Goal: Task Accomplishment & Management: Use online tool/utility

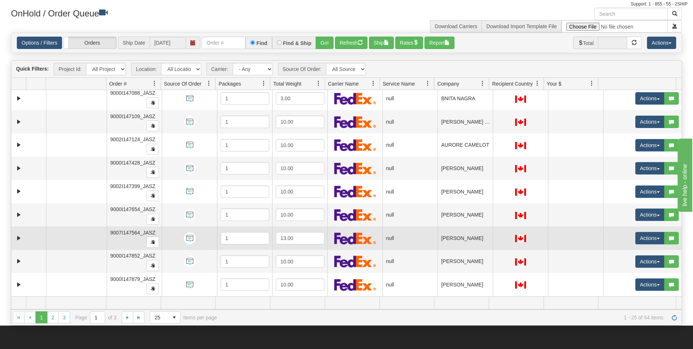
scroll to position [37, 0]
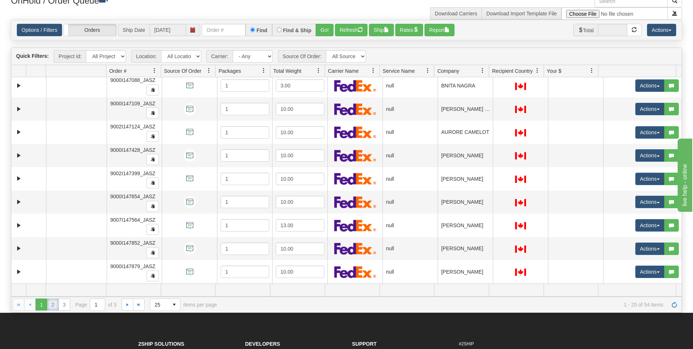
click at [50, 303] on link "2" at bounding box center [53, 304] width 12 height 12
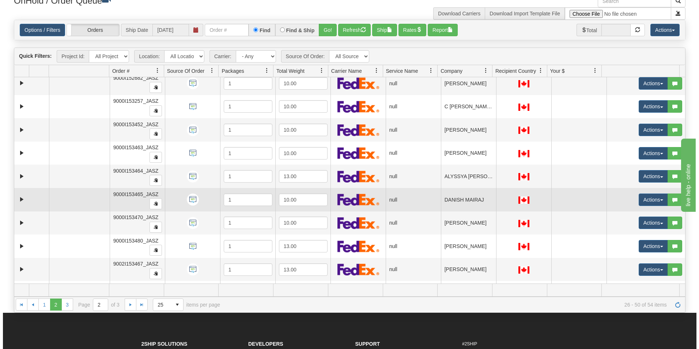
scroll to position [366, 0]
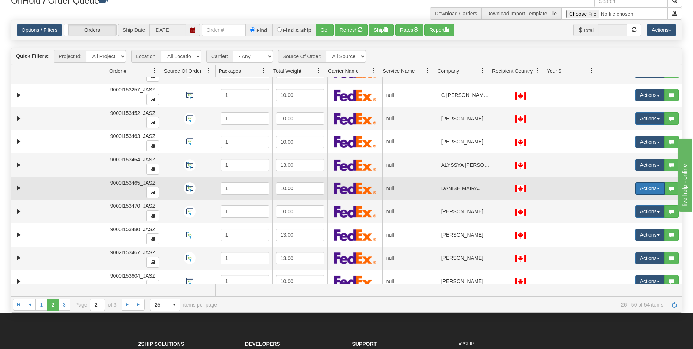
click at [649, 188] on button "Actions" at bounding box center [650, 188] width 29 height 12
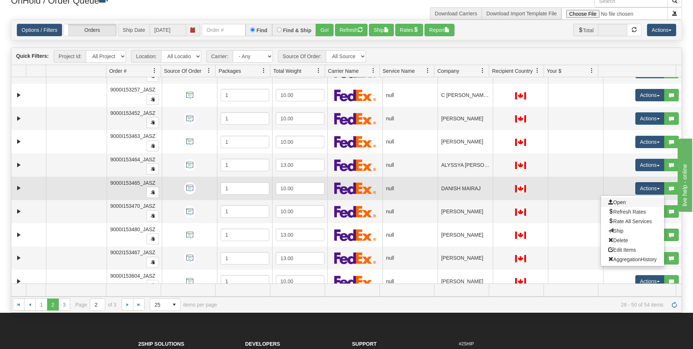
click at [632, 202] on link "Open" at bounding box center [632, 202] width 63 height 10
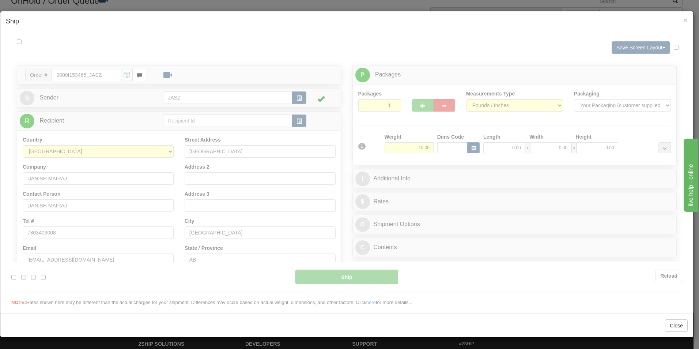
scroll to position [0, 0]
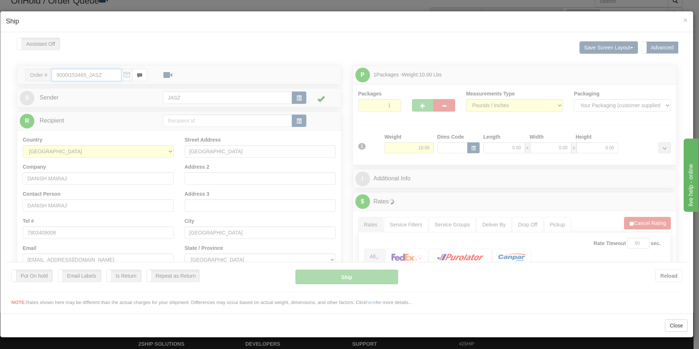
type input "13:19"
type input "16:00"
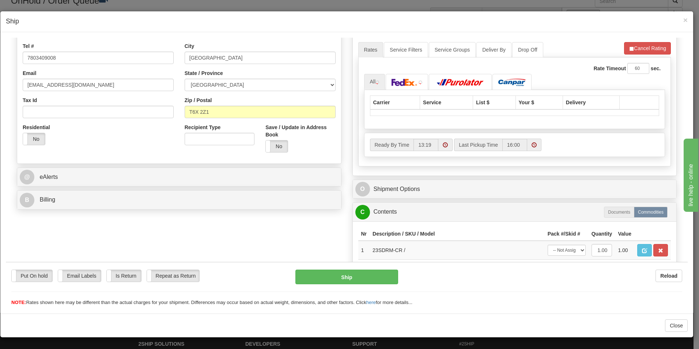
scroll to position [183, 0]
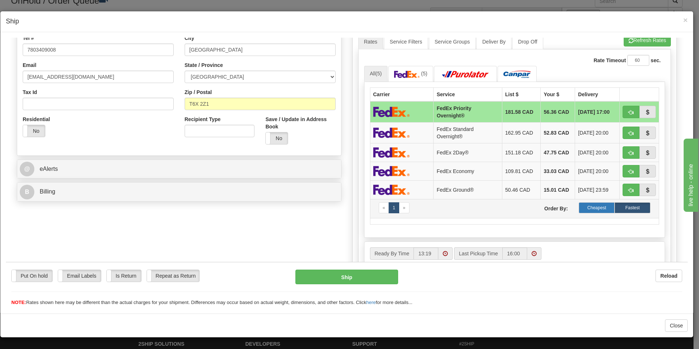
click at [605, 206] on label "Cheapest" at bounding box center [597, 207] width 36 height 11
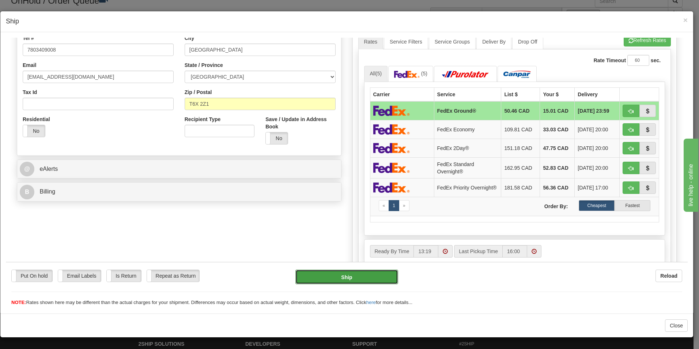
click at [358, 271] on button "Ship" at bounding box center [346, 276] width 103 height 15
type input "92"
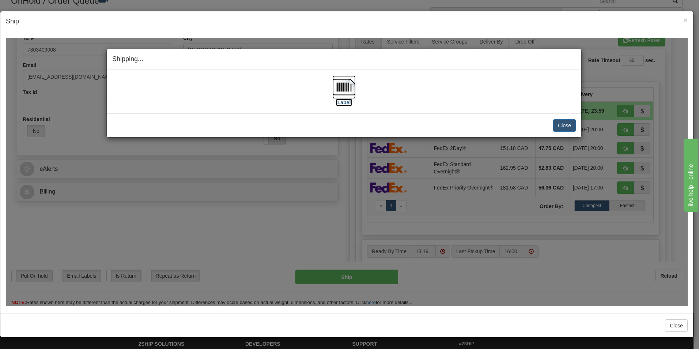
click at [346, 97] on img at bounding box center [343, 86] width 23 height 23
click at [557, 128] on button "Close" at bounding box center [564, 125] width 23 height 12
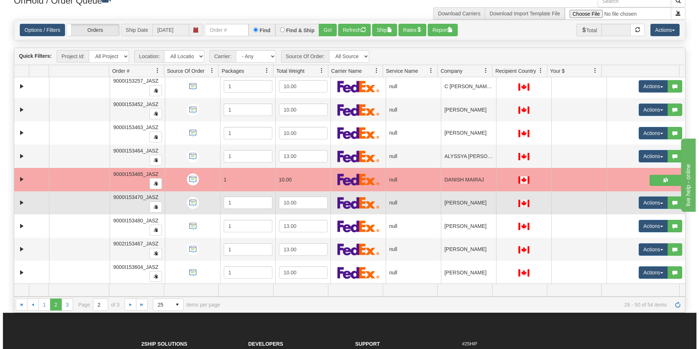
scroll to position [375, 0]
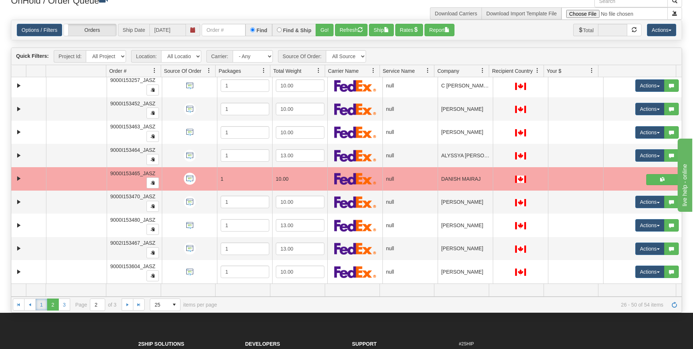
click at [39, 305] on link "1" at bounding box center [41, 304] width 12 height 12
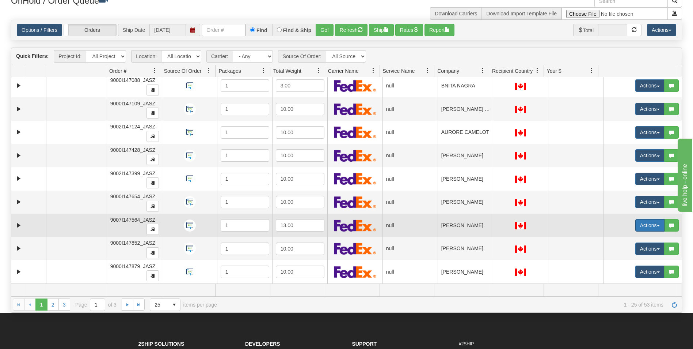
click at [636, 227] on button "Actions" at bounding box center [650, 225] width 29 height 12
click at [619, 237] on span "Open" at bounding box center [618, 239] width 18 height 6
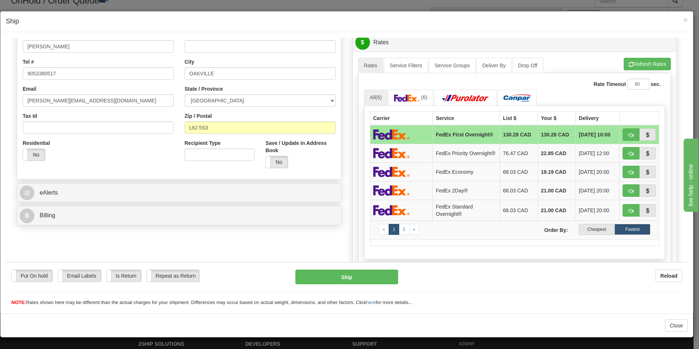
scroll to position [219, 0]
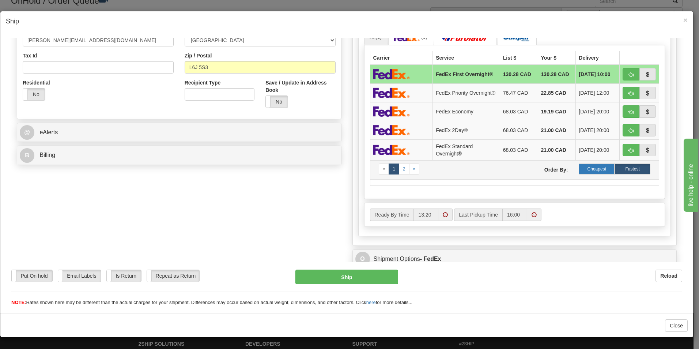
click at [583, 172] on label "Cheapest" at bounding box center [597, 168] width 36 height 11
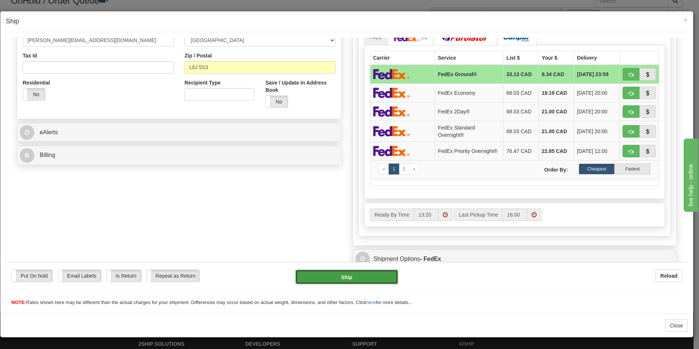
click at [352, 278] on button "Ship" at bounding box center [346, 276] width 103 height 15
type input "92"
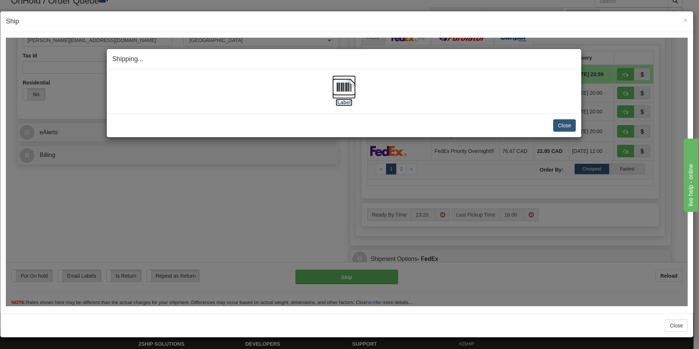
click at [349, 80] on img at bounding box center [343, 86] width 23 height 23
click at [567, 126] on button "Close" at bounding box center [564, 125] width 23 height 12
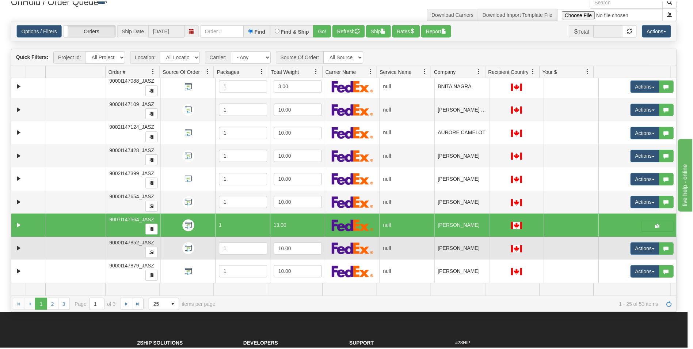
scroll to position [0, 0]
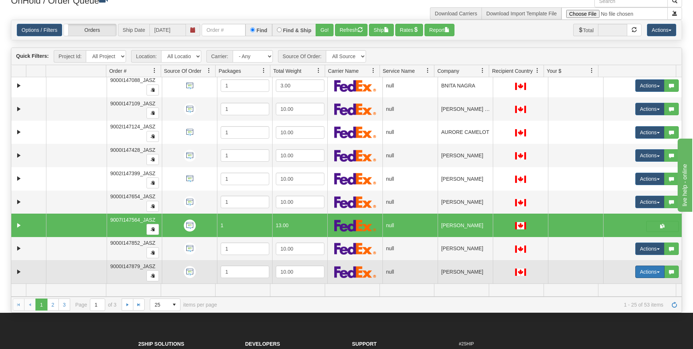
click at [636, 272] on button "Actions" at bounding box center [650, 271] width 29 height 12
click at [623, 280] on ul "Open Refresh Rates Rate All Services Ship Delete Edit Items AggregationHistory" at bounding box center [633, 314] width 64 height 71
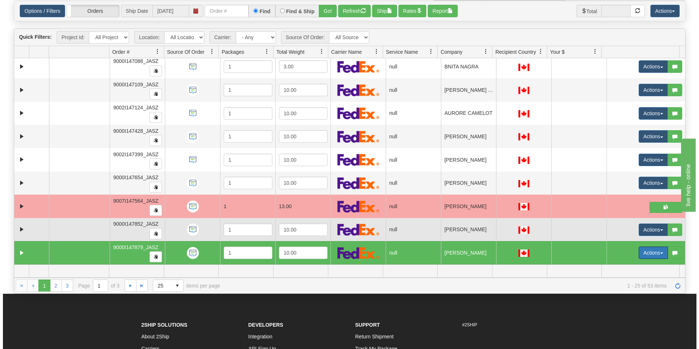
scroll to position [73, 0]
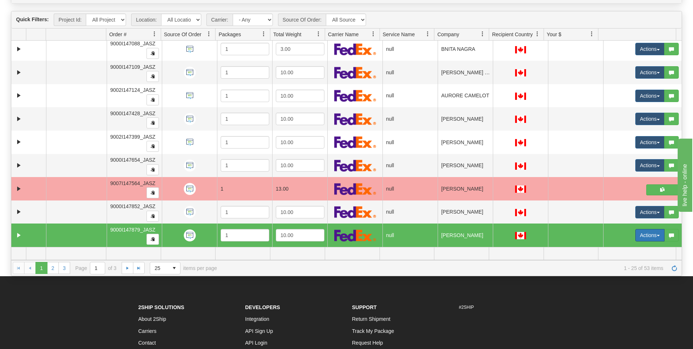
click at [644, 234] on button "Actions" at bounding box center [650, 235] width 29 height 12
click at [616, 246] on span "Open" at bounding box center [618, 249] width 18 height 6
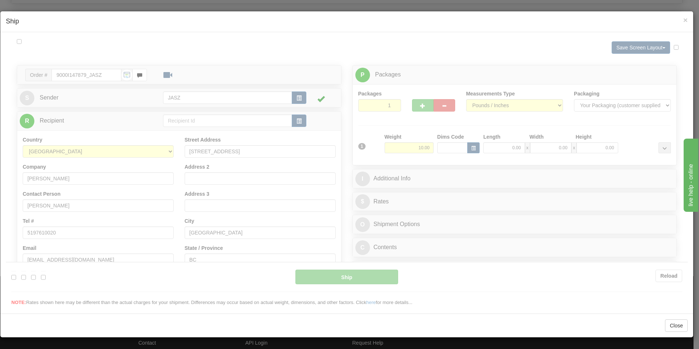
scroll to position [0, 0]
type input "13:21"
type input "16:00"
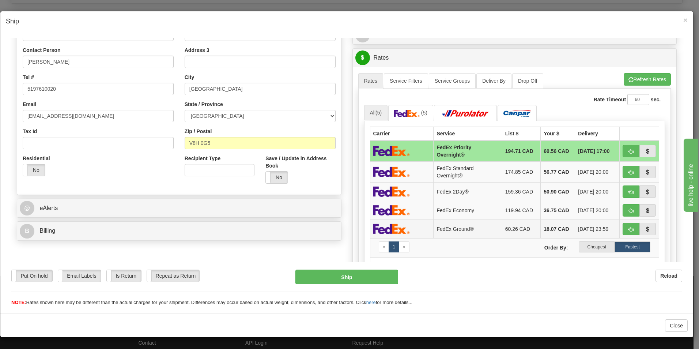
scroll to position [146, 0]
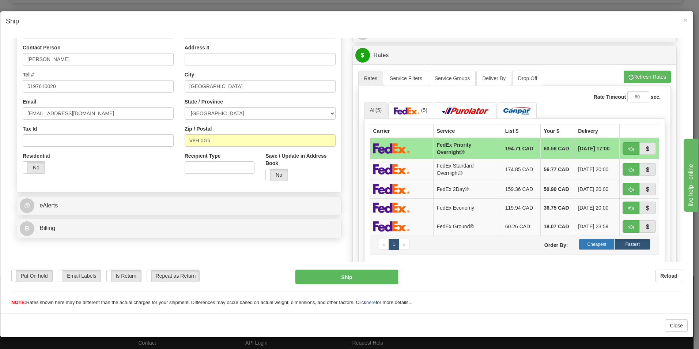
click at [594, 239] on label "Cheapest" at bounding box center [597, 243] width 36 height 11
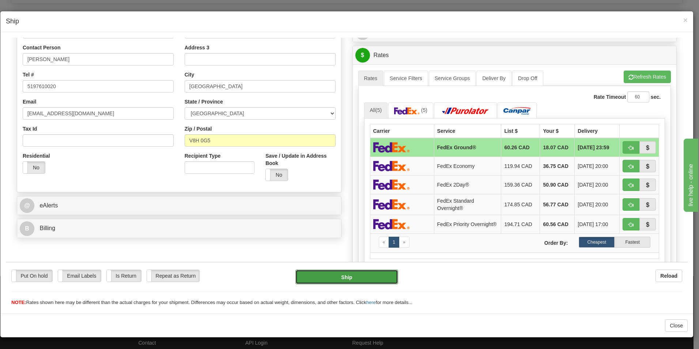
click at [355, 276] on button "Ship" at bounding box center [346, 276] width 103 height 15
type input "92"
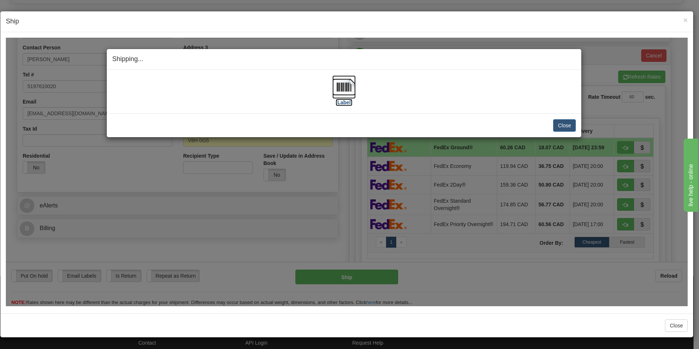
click at [339, 88] on img at bounding box center [343, 86] width 23 height 23
click at [572, 125] on button "Close" at bounding box center [564, 125] width 23 height 12
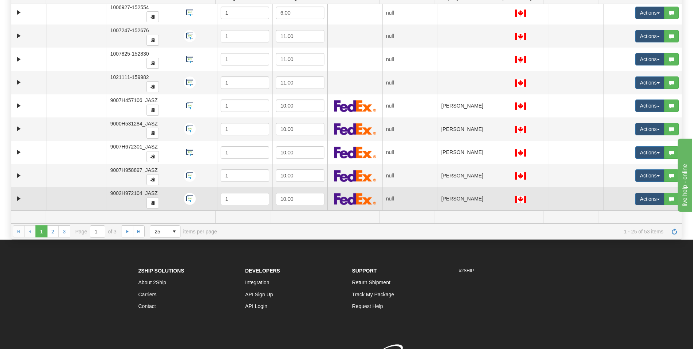
scroll to position [0, 0]
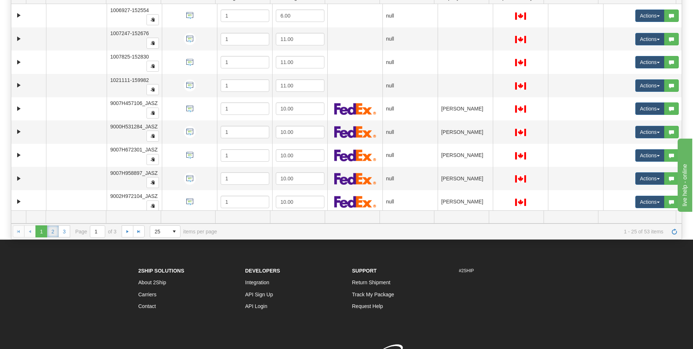
click at [49, 230] on link "2" at bounding box center [53, 231] width 12 height 12
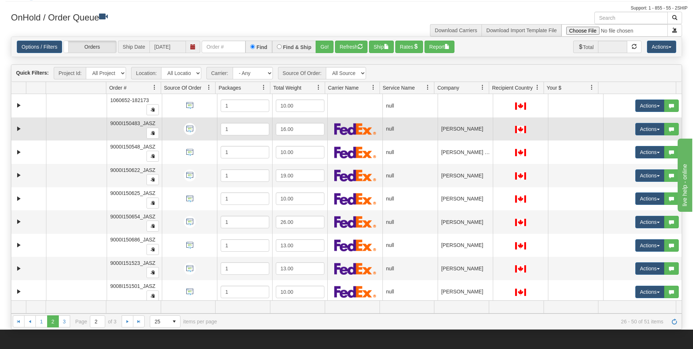
scroll to position [5, 0]
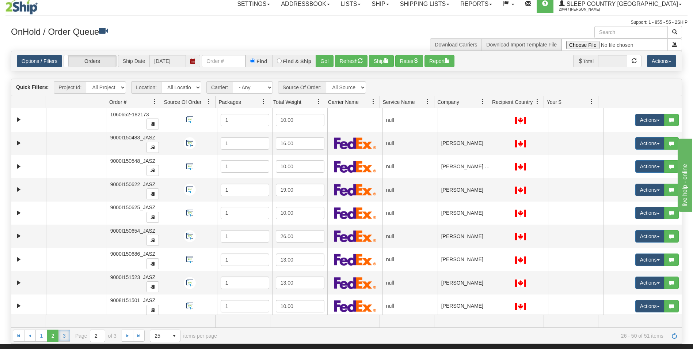
click at [63, 334] on link "3" at bounding box center [64, 335] width 12 height 12
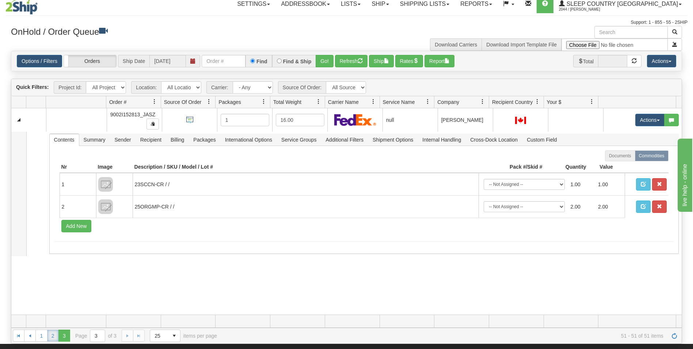
click at [49, 335] on link "2" at bounding box center [53, 335] width 12 height 12
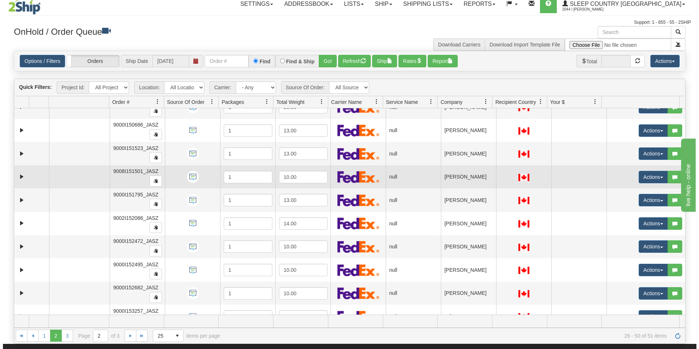
scroll to position [146, 0]
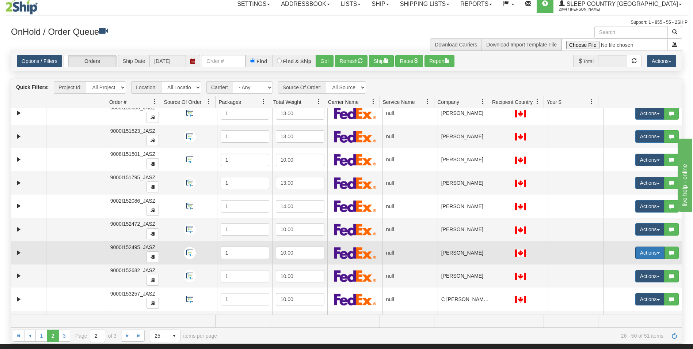
click at [649, 257] on button "Actions" at bounding box center [650, 252] width 29 height 12
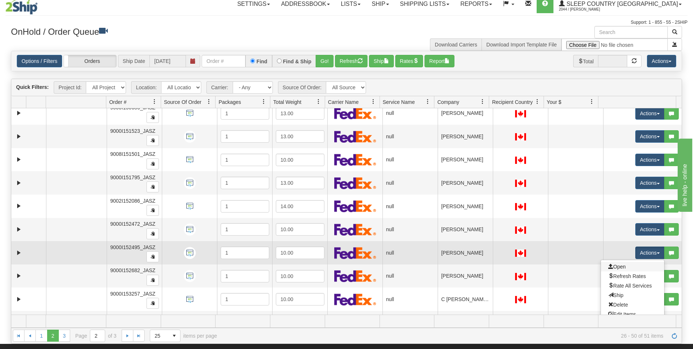
click at [633, 266] on link "Open" at bounding box center [632, 267] width 63 height 10
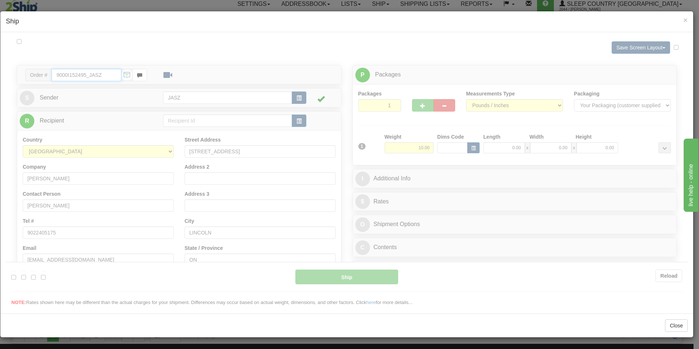
scroll to position [0, 0]
type input "13:23"
type input "16:00"
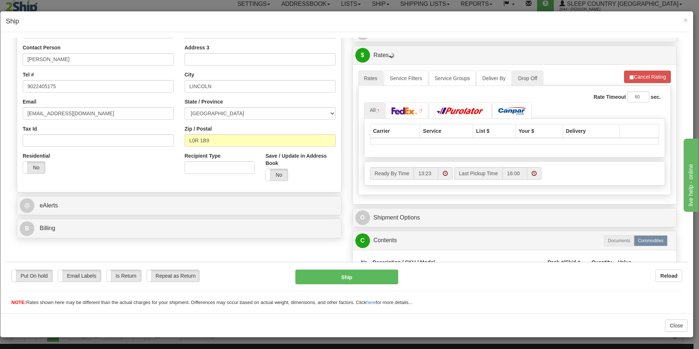
scroll to position [183, 0]
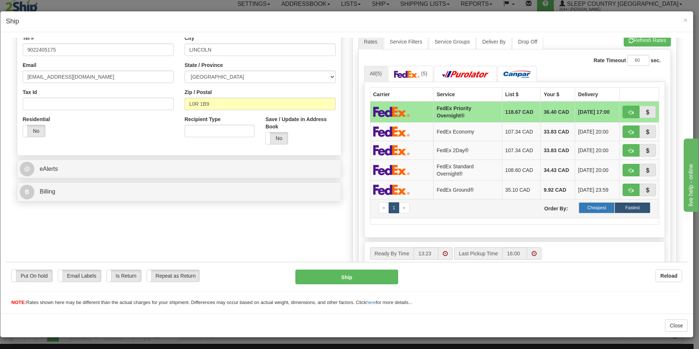
click at [596, 211] on label "Cheapest" at bounding box center [597, 207] width 36 height 11
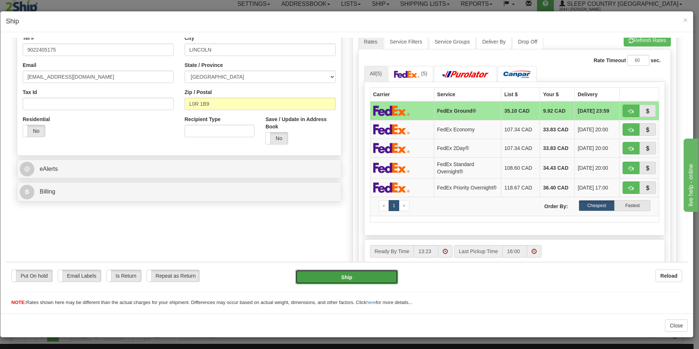
click at [357, 279] on button "Ship" at bounding box center [346, 276] width 103 height 15
type input "92"
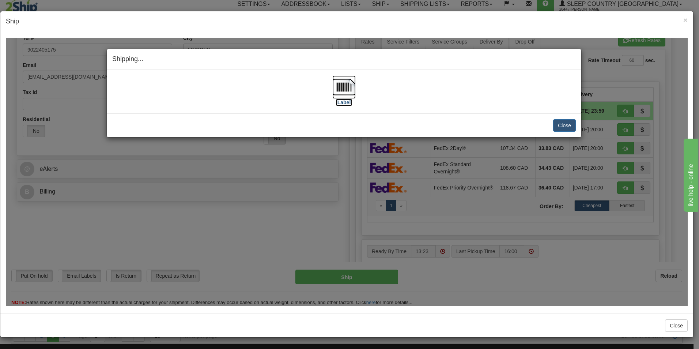
click at [336, 85] on img at bounding box center [343, 86] width 23 height 23
click at [568, 126] on button "Close" at bounding box center [564, 125] width 23 height 12
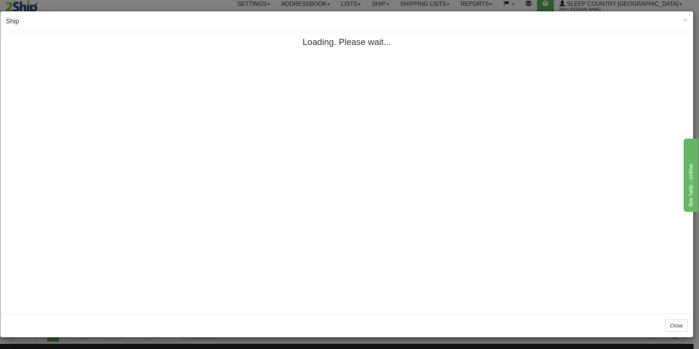
scroll to position [0, 0]
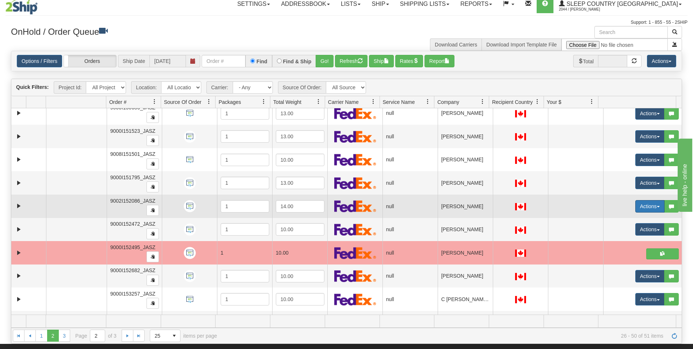
click at [636, 205] on button "Actions" at bounding box center [650, 206] width 29 height 12
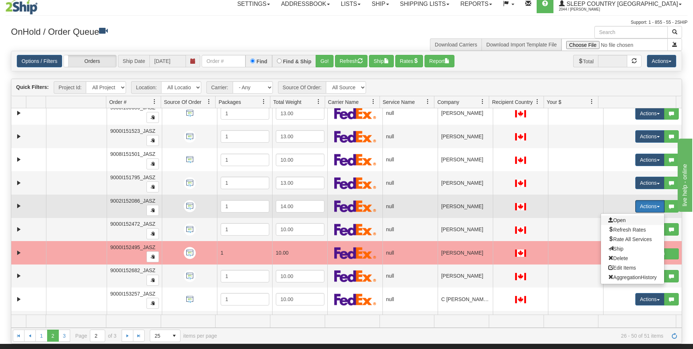
click at [614, 218] on span "Open" at bounding box center [618, 220] width 18 height 6
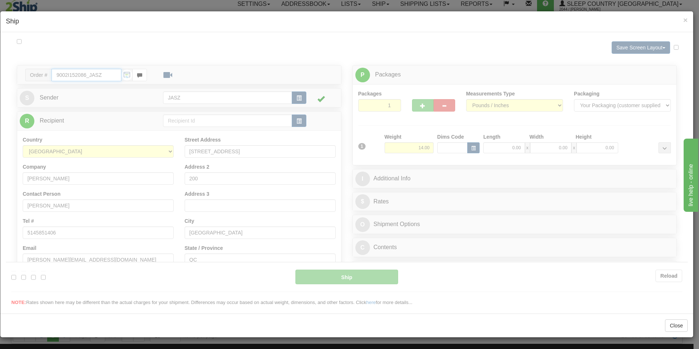
type input "13:23"
type input "16:00"
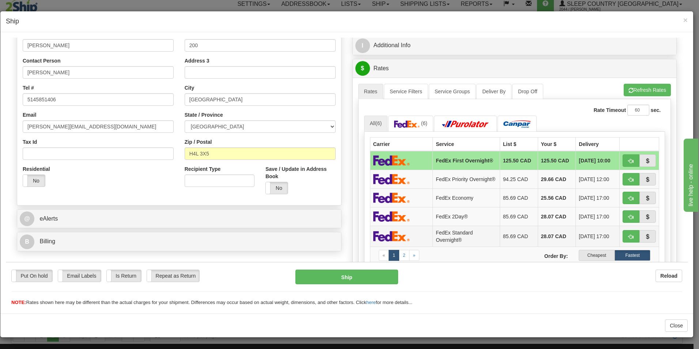
scroll to position [146, 0]
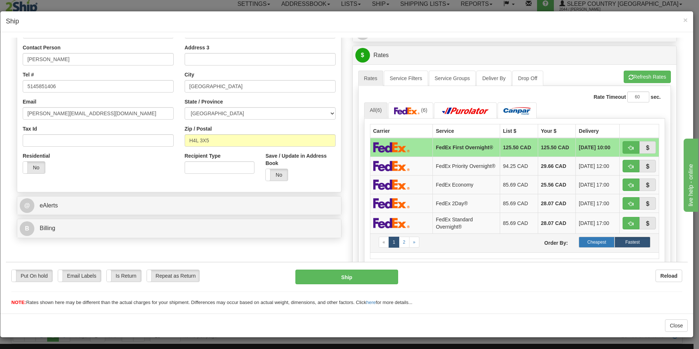
click at [591, 247] on label "Cheapest" at bounding box center [597, 241] width 36 height 11
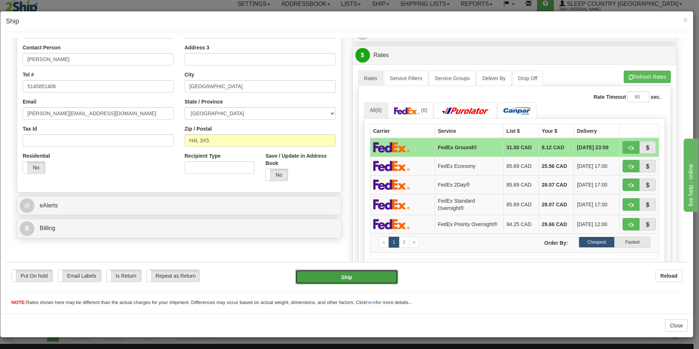
click at [374, 280] on button "Ship" at bounding box center [346, 276] width 103 height 15
type input "92"
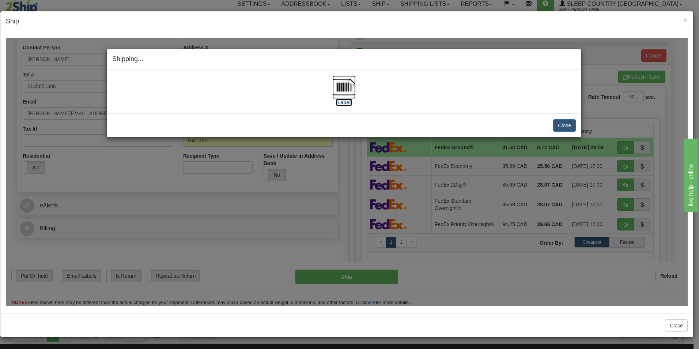
click at [340, 90] on img at bounding box center [343, 86] width 23 height 23
click at [566, 123] on button "Close" at bounding box center [564, 125] width 23 height 12
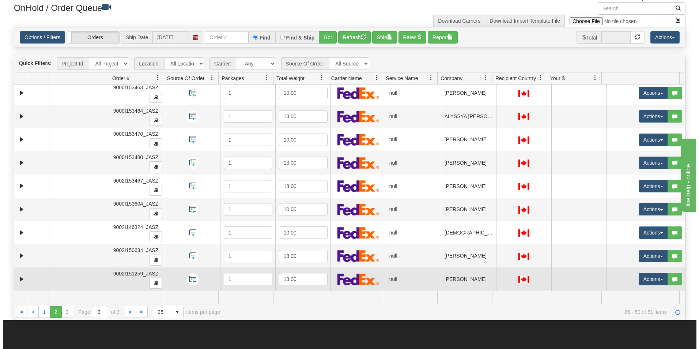
scroll to position [42, 0]
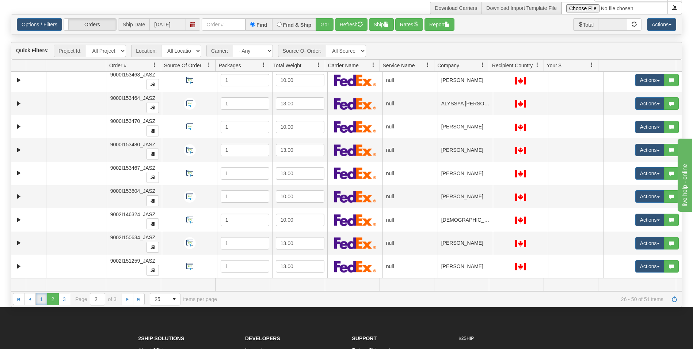
click at [44, 296] on link "1" at bounding box center [41, 299] width 12 height 12
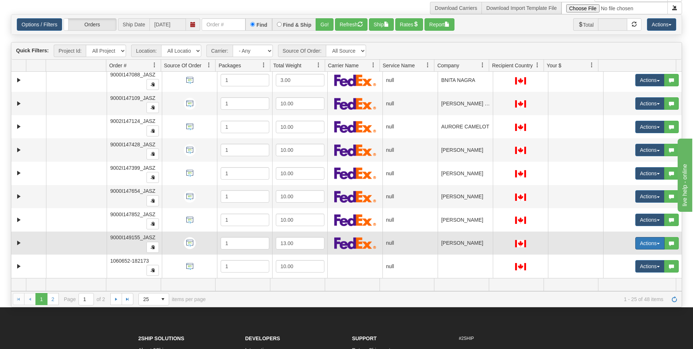
click at [643, 244] on button "Actions" at bounding box center [650, 243] width 29 height 12
click at [636, 243] on button "Actions" at bounding box center [650, 243] width 29 height 12
click at [642, 243] on button "Actions" at bounding box center [650, 243] width 29 height 12
click at [613, 257] on span "Open" at bounding box center [618, 257] width 18 height 6
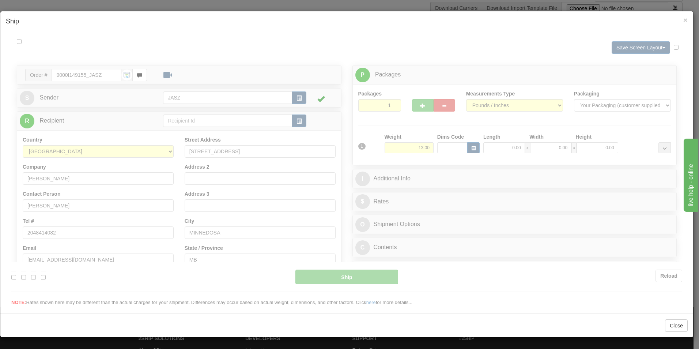
scroll to position [0, 0]
type input "13:24"
type input "16:00"
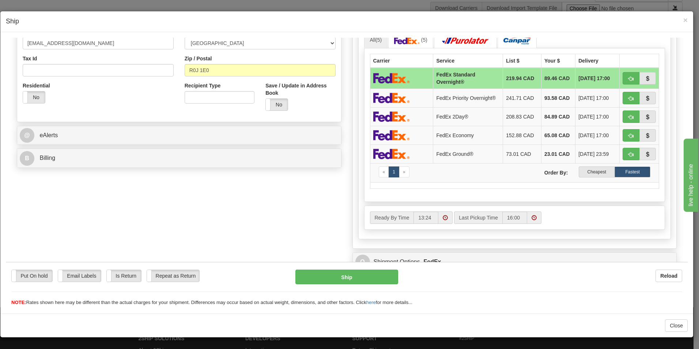
scroll to position [219, 0]
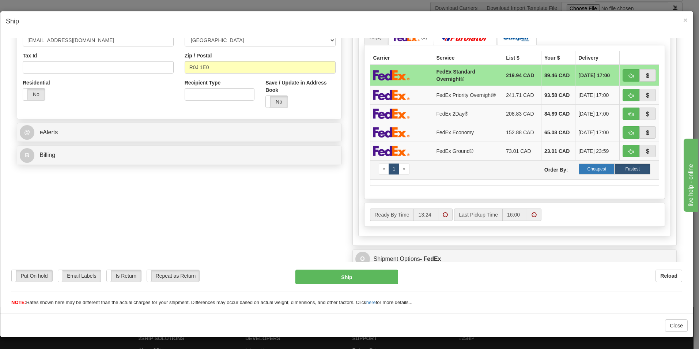
click at [591, 172] on label "Cheapest" at bounding box center [597, 168] width 36 height 11
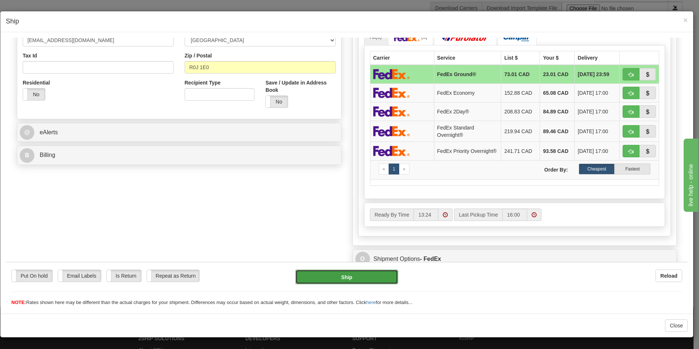
click at [345, 280] on button "Ship" at bounding box center [346, 276] width 103 height 15
type input "92"
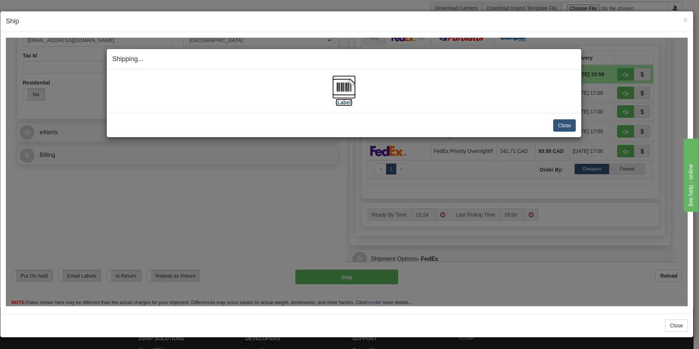
click at [349, 86] on img at bounding box center [343, 86] width 23 height 23
click at [563, 125] on button "Close" at bounding box center [564, 125] width 23 height 12
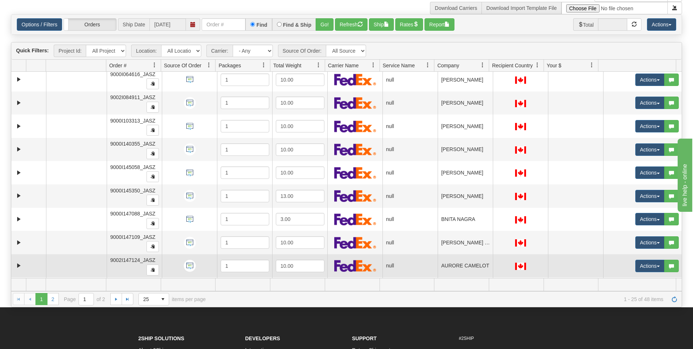
scroll to position [229, 0]
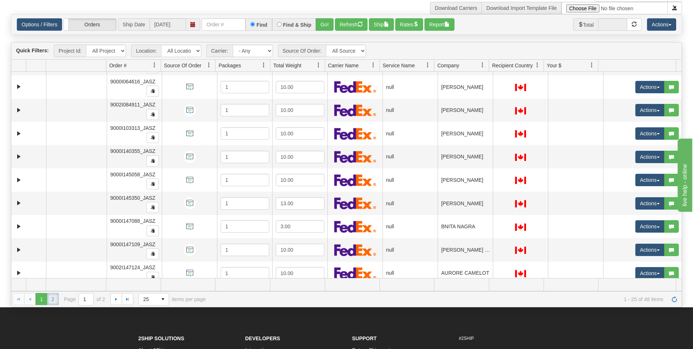
click at [57, 302] on link "2" at bounding box center [53, 299] width 12 height 12
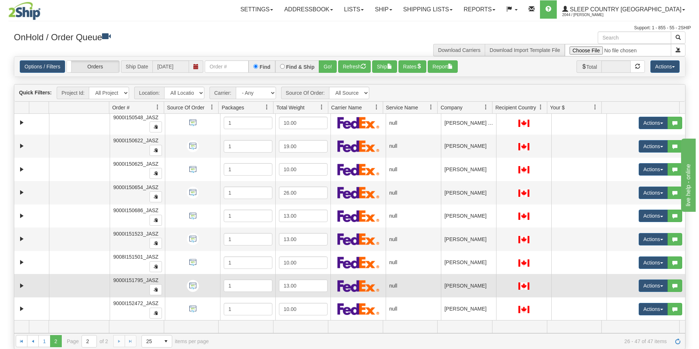
scroll to position [0, 0]
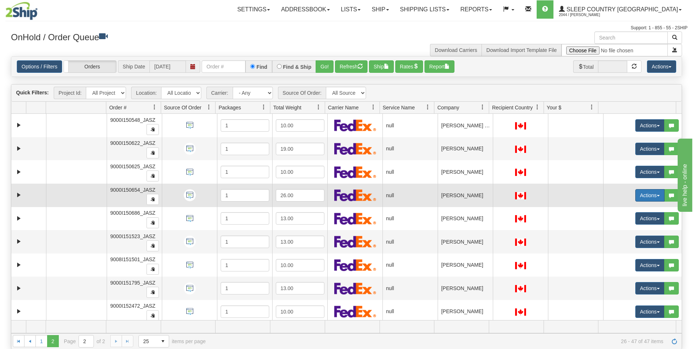
click at [647, 197] on button "Actions" at bounding box center [650, 195] width 29 height 12
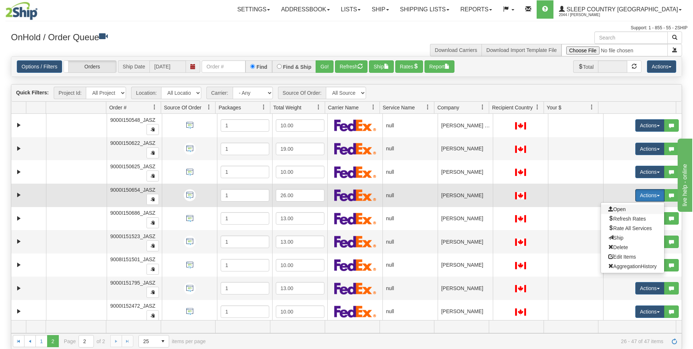
click at [618, 210] on span "Open" at bounding box center [618, 209] width 18 height 6
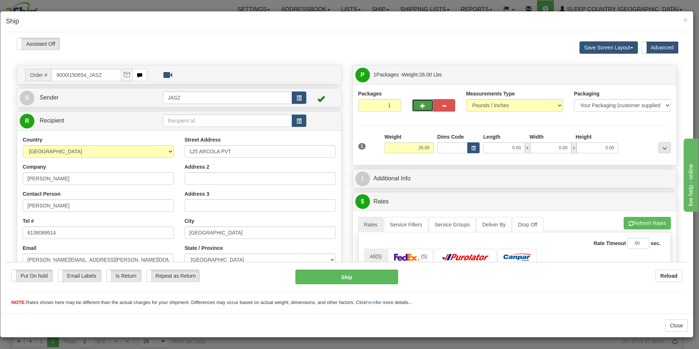
click at [424, 105] on button "button" at bounding box center [423, 105] width 22 height 12
type input "2"
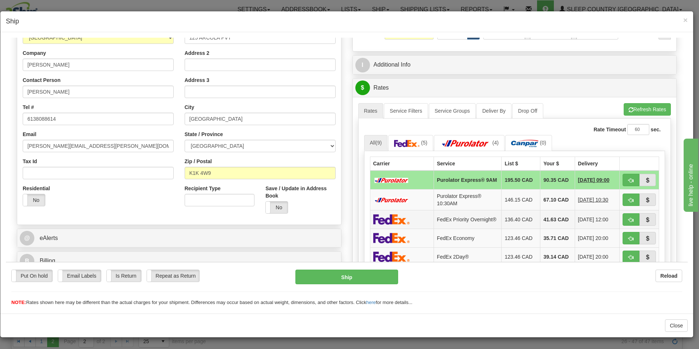
scroll to position [183, 0]
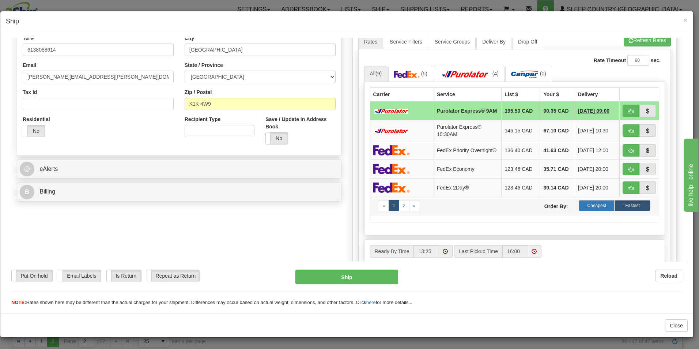
click at [589, 211] on label "Cheapest" at bounding box center [597, 205] width 36 height 11
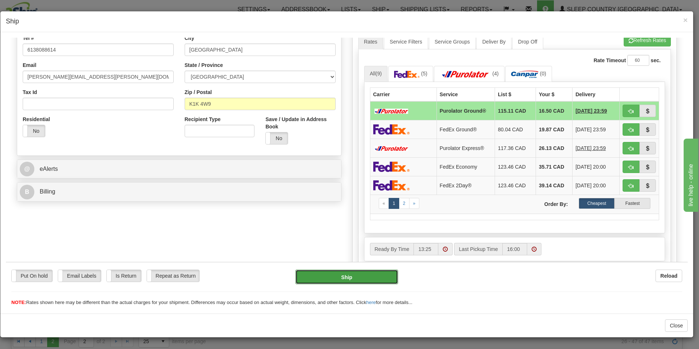
click at [356, 280] on button "Ship" at bounding box center [346, 276] width 103 height 15
type input "260"
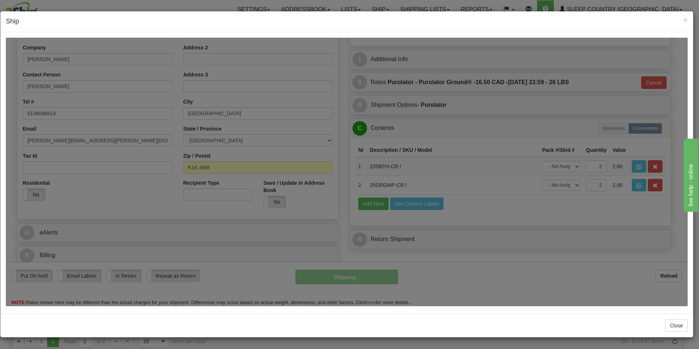
scroll to position [119, 0]
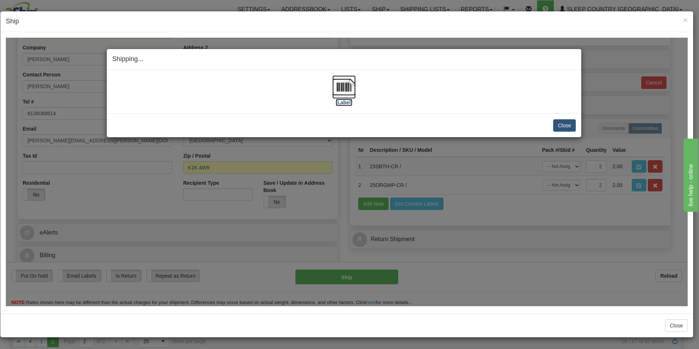
click at [343, 88] on img at bounding box center [343, 86] width 23 height 23
click at [576, 129] on div "Close Cancel Cancel Shipment and Quit Pickup Quit Pickup ONLY" at bounding box center [344, 125] width 475 height 24
click at [565, 128] on button "Close" at bounding box center [564, 125] width 23 height 12
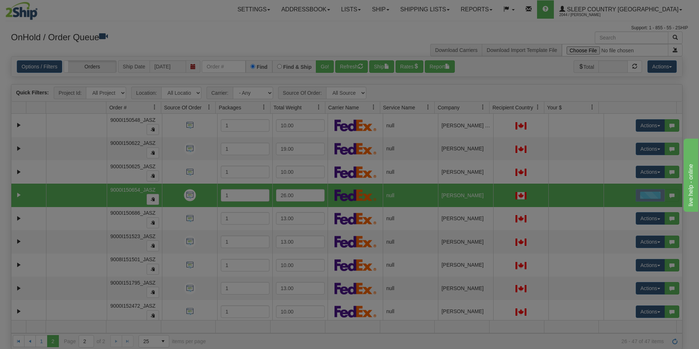
scroll to position [0, 0]
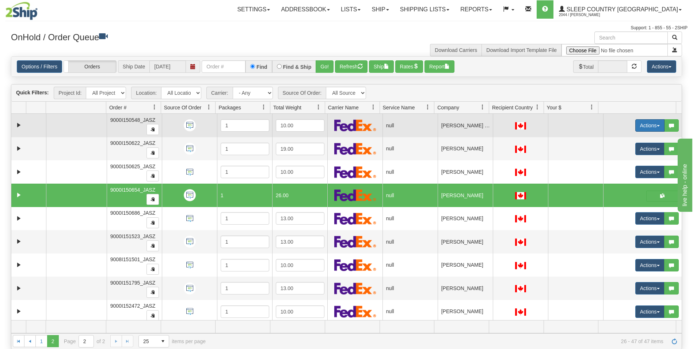
click at [640, 128] on button "Actions" at bounding box center [650, 125] width 29 height 12
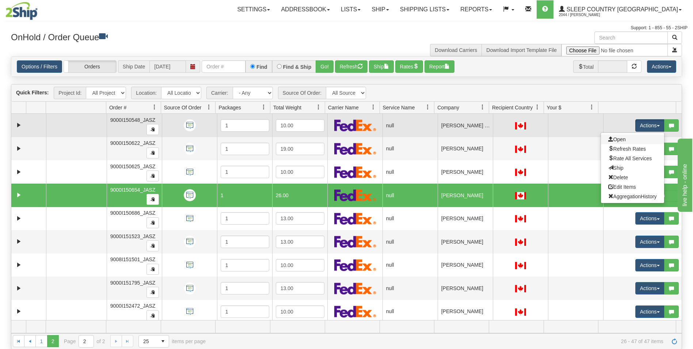
click at [621, 138] on link "Open" at bounding box center [632, 140] width 63 height 10
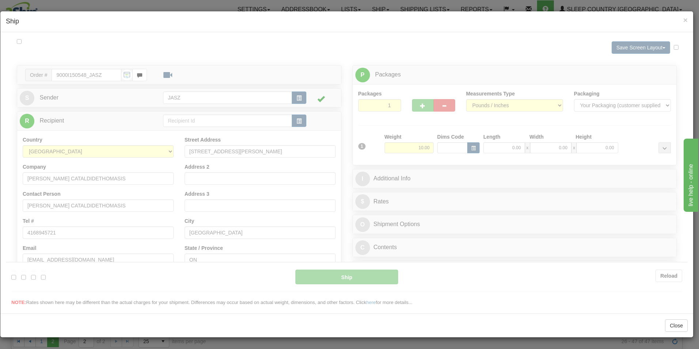
type input "13:26"
type input "16:00"
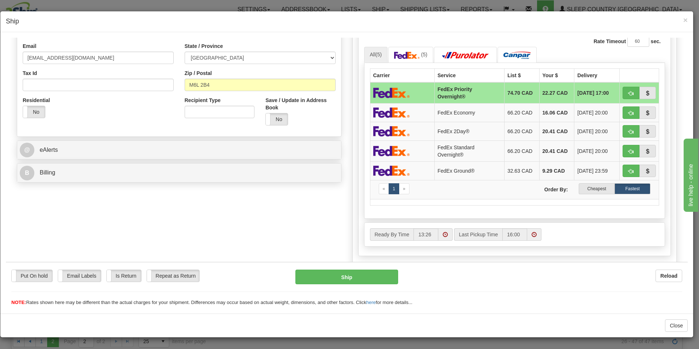
scroll to position [219, 0]
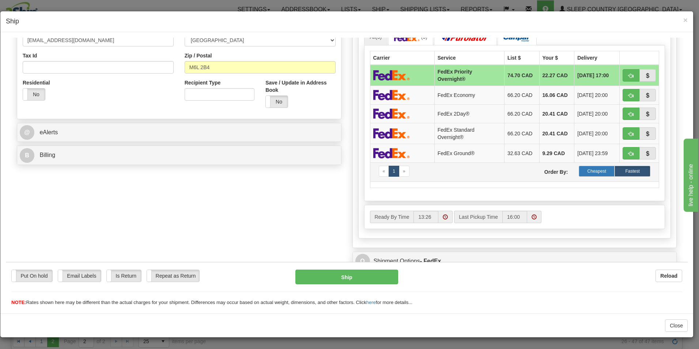
click at [590, 169] on label "Cheapest" at bounding box center [597, 170] width 36 height 11
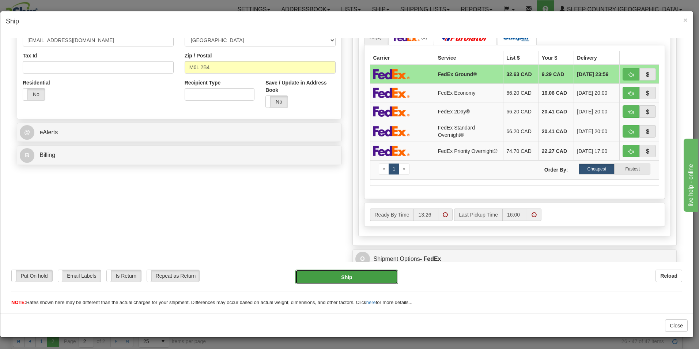
click at [357, 280] on button "Ship" at bounding box center [346, 276] width 103 height 15
type input "92"
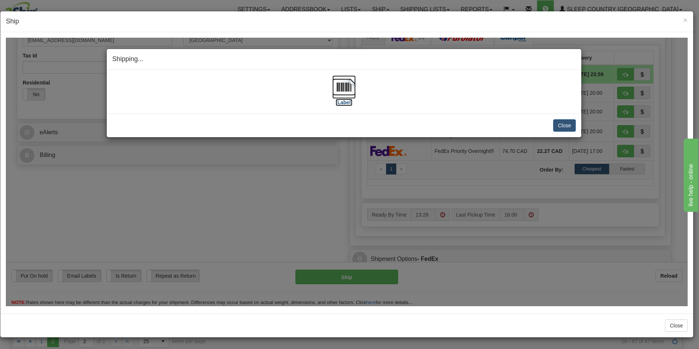
click at [350, 97] on img at bounding box center [343, 86] width 23 height 23
click at [560, 130] on button "Close" at bounding box center [564, 125] width 23 height 12
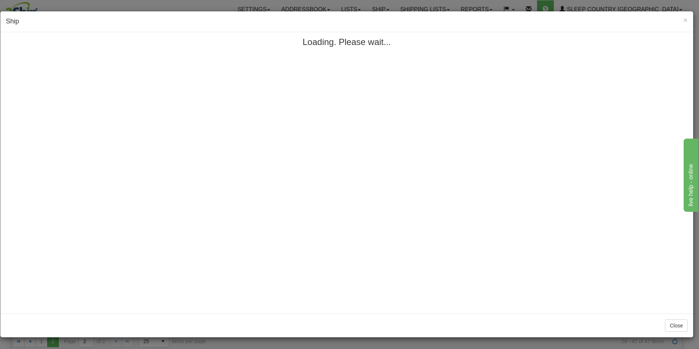
scroll to position [0, 0]
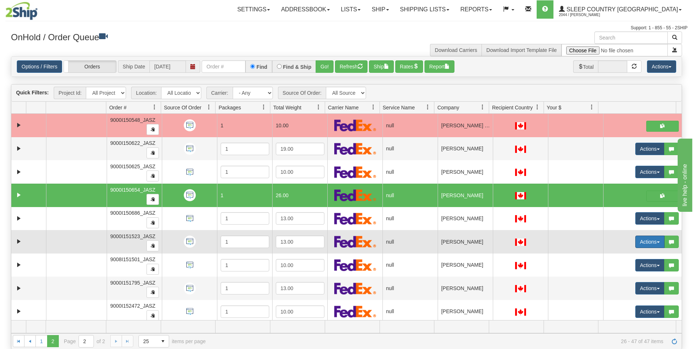
click at [640, 239] on button "Actions" at bounding box center [650, 241] width 29 height 12
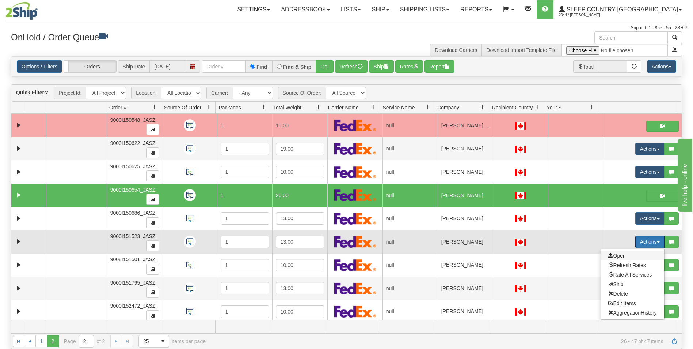
click at [609, 253] on span "Open" at bounding box center [618, 256] width 18 height 6
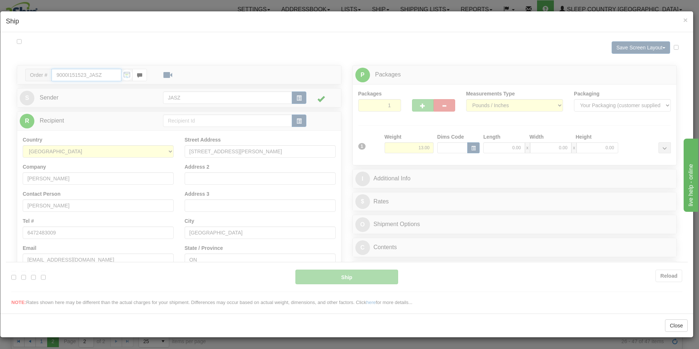
type input "13:28"
type input "16:00"
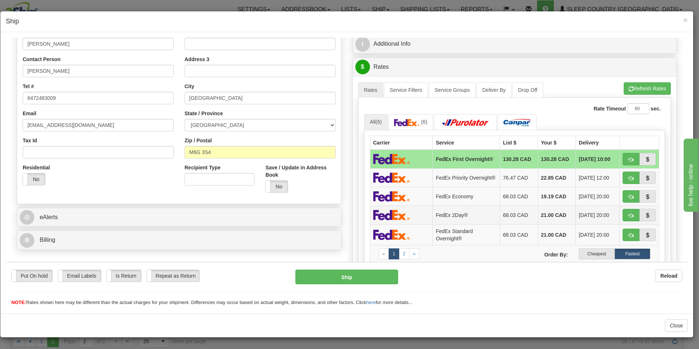
scroll to position [146, 0]
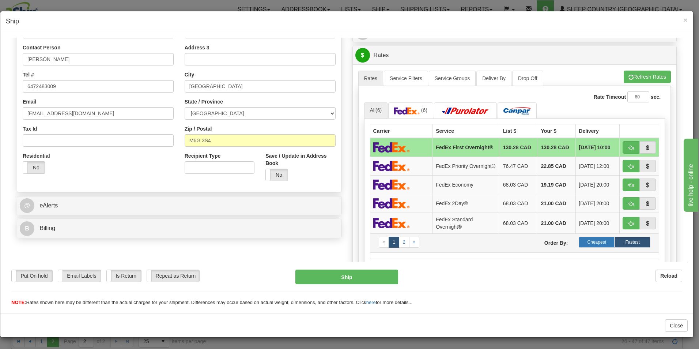
click at [598, 247] on label "Cheapest" at bounding box center [597, 241] width 36 height 11
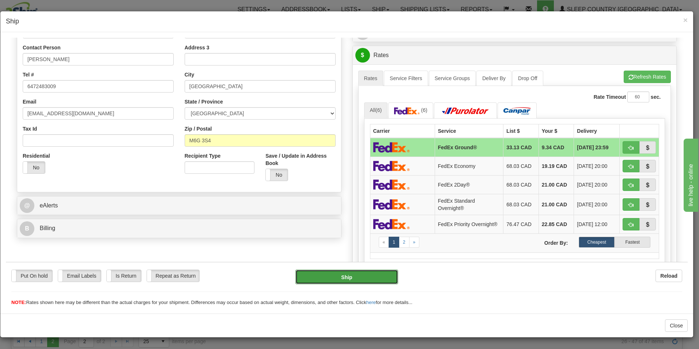
click at [357, 276] on button "Ship" at bounding box center [346, 276] width 103 height 15
type input "92"
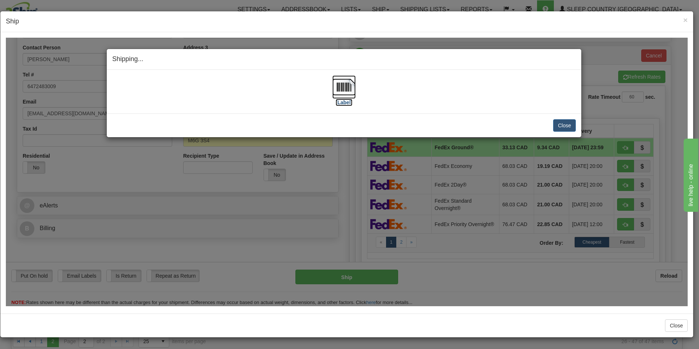
click at [339, 90] on img at bounding box center [343, 86] width 23 height 23
drag, startPoint x: 559, startPoint y: 131, endPoint x: 574, endPoint y: 170, distance: 42.7
click at [559, 131] on button "Close" at bounding box center [564, 125] width 23 height 12
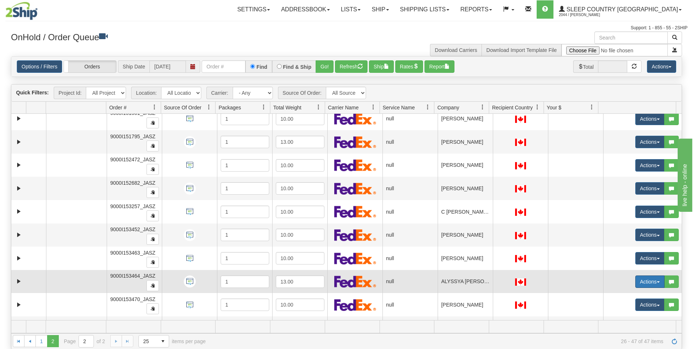
click at [642, 283] on button "Actions" at bounding box center [650, 281] width 29 height 12
click at [612, 296] on span "Open" at bounding box center [618, 295] width 18 height 6
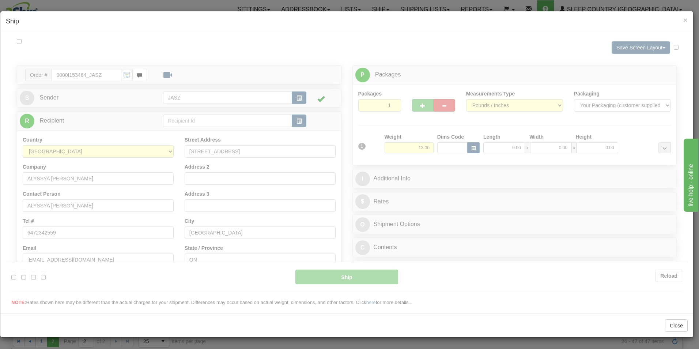
scroll to position [0, 0]
type input "13:28"
type input "16:00"
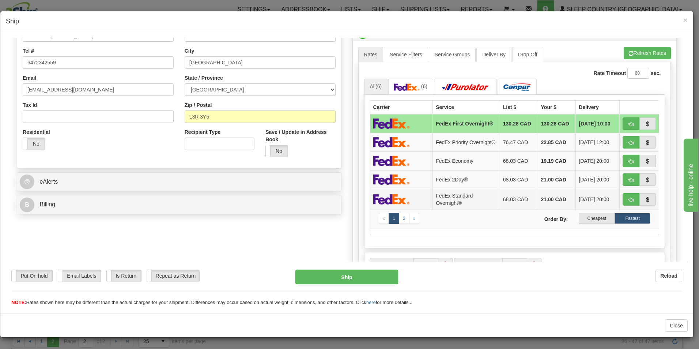
scroll to position [183, 0]
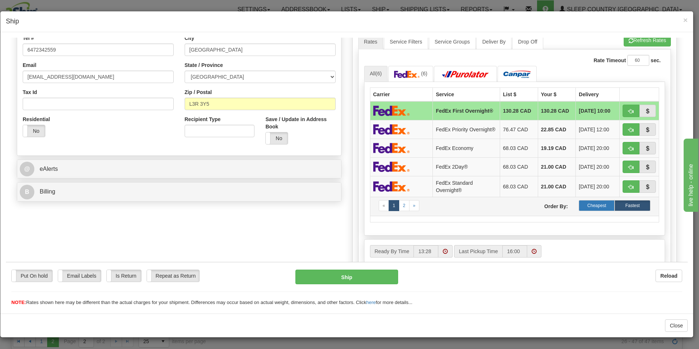
click at [584, 210] on label "Cheapest" at bounding box center [597, 205] width 36 height 11
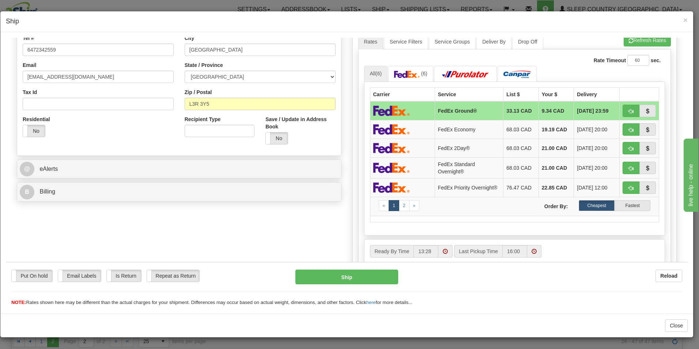
click at [360, 284] on div "Ship" at bounding box center [347, 276] width 114 height 15
click at [358, 280] on button "Ship" at bounding box center [346, 276] width 103 height 15
type input "92"
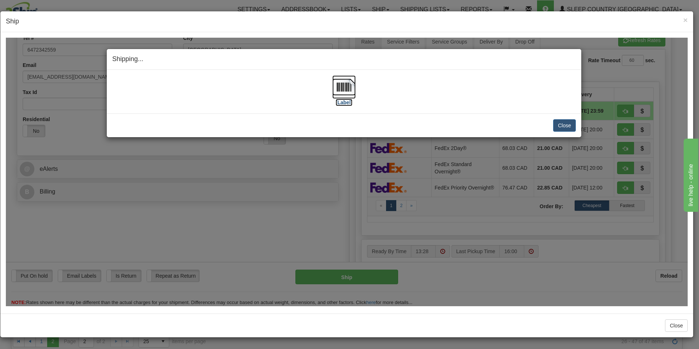
click at [354, 91] on img at bounding box center [343, 86] width 23 height 23
click at [557, 125] on button "Close" at bounding box center [564, 125] width 23 height 12
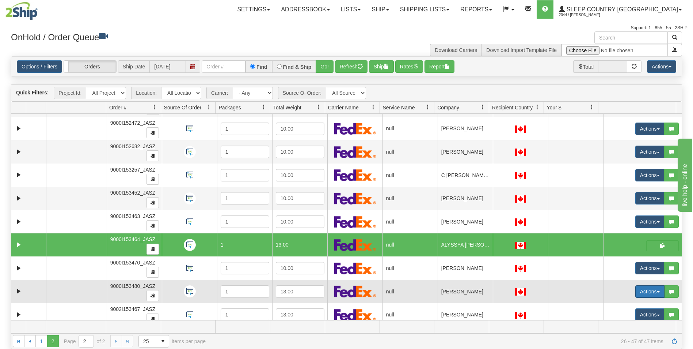
click at [636, 289] on button "Actions" at bounding box center [650, 291] width 29 height 12
click at [609, 303] on span at bounding box center [611, 304] width 5 height 5
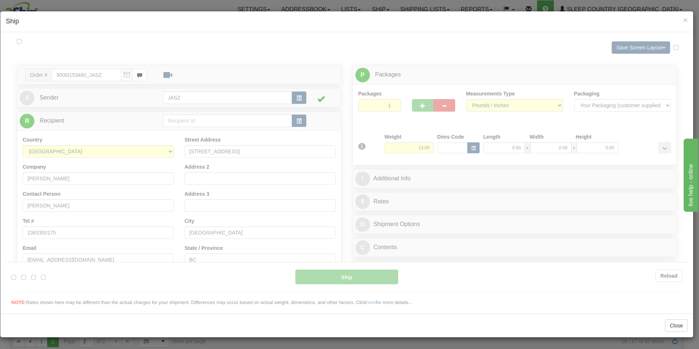
scroll to position [0, 0]
type input "13:29"
type input "16:00"
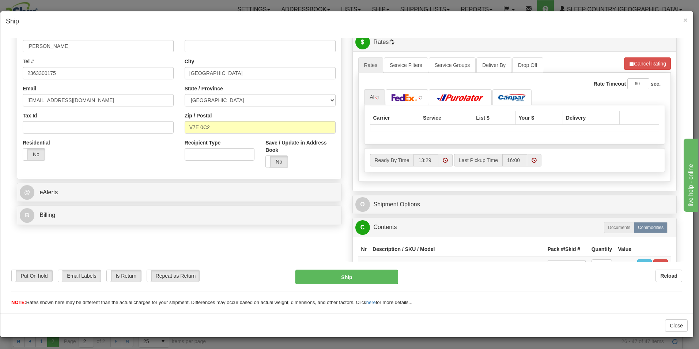
scroll to position [183, 0]
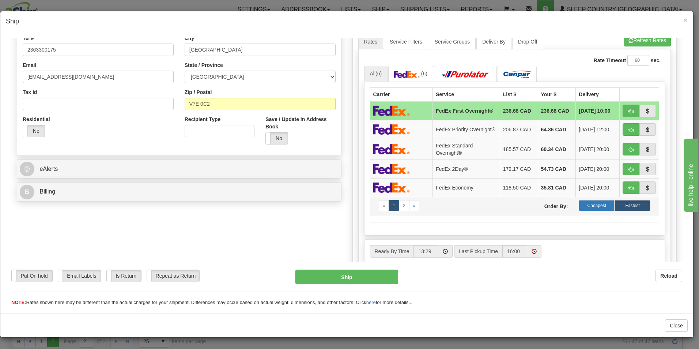
click at [587, 211] on label "Cheapest" at bounding box center [597, 205] width 36 height 11
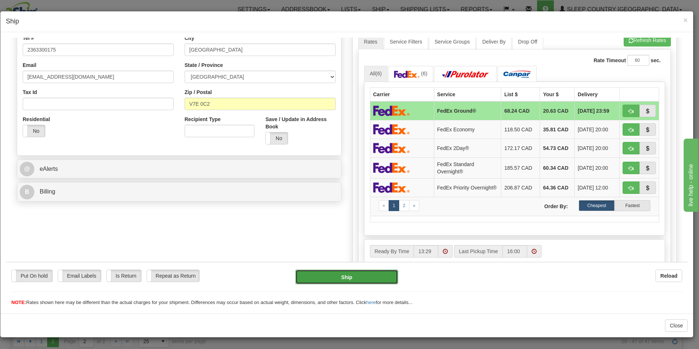
click at [358, 277] on button "Ship" at bounding box center [346, 276] width 103 height 15
type input "92"
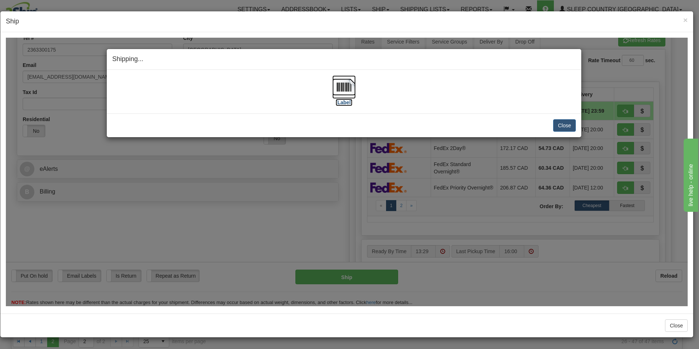
click at [343, 93] on img at bounding box center [343, 86] width 23 height 23
click at [559, 126] on button "Close" at bounding box center [564, 125] width 23 height 12
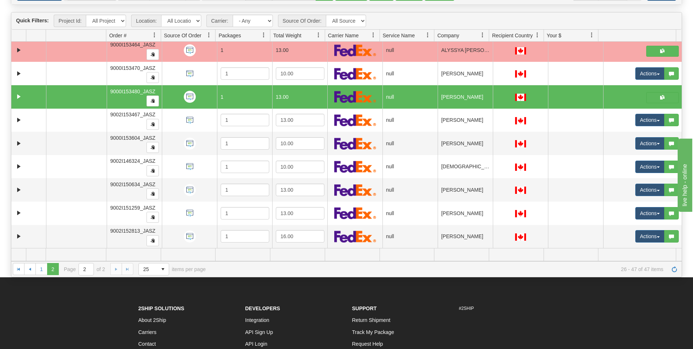
scroll to position [73, 0]
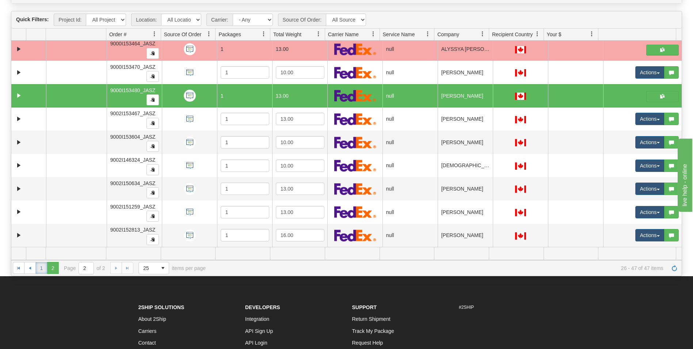
click at [43, 268] on link "1" at bounding box center [41, 268] width 12 height 12
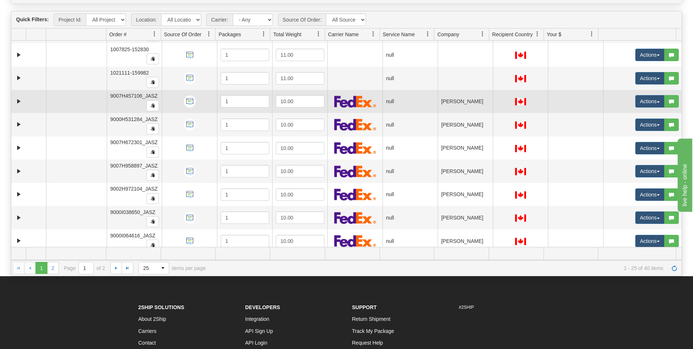
scroll to position [42, 0]
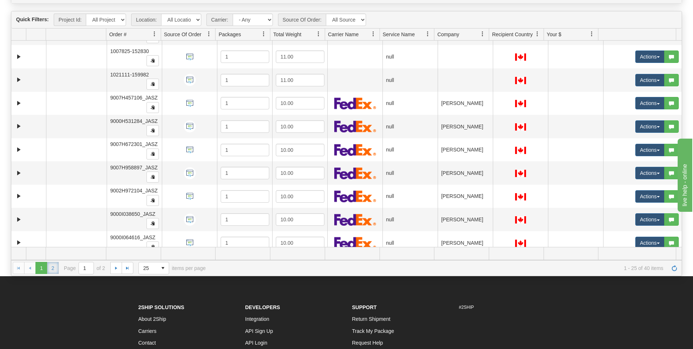
click at [53, 271] on link "2" at bounding box center [53, 268] width 12 height 12
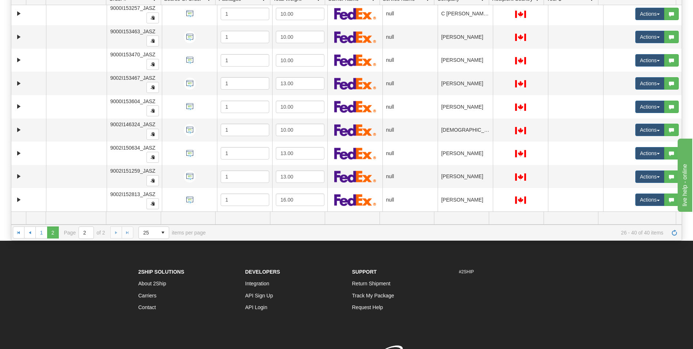
scroll to position [110, 0]
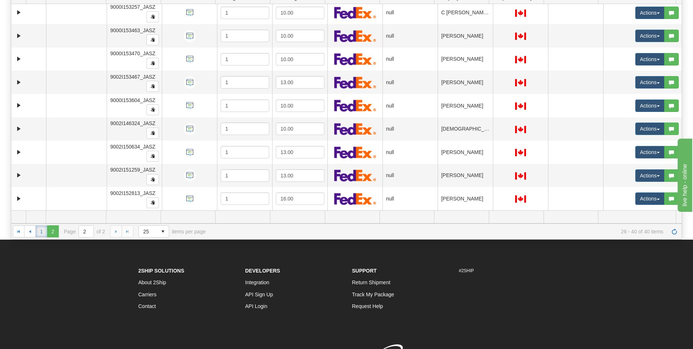
click at [38, 230] on link "1" at bounding box center [41, 231] width 12 height 12
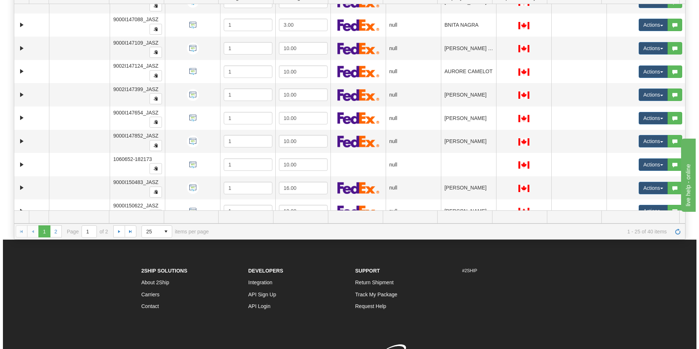
scroll to position [375, 0]
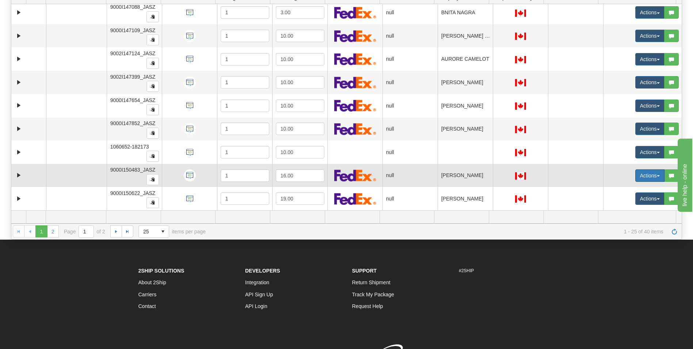
click at [639, 175] on button "Actions" at bounding box center [650, 175] width 29 height 12
click at [615, 186] on link "Open" at bounding box center [632, 190] width 63 height 10
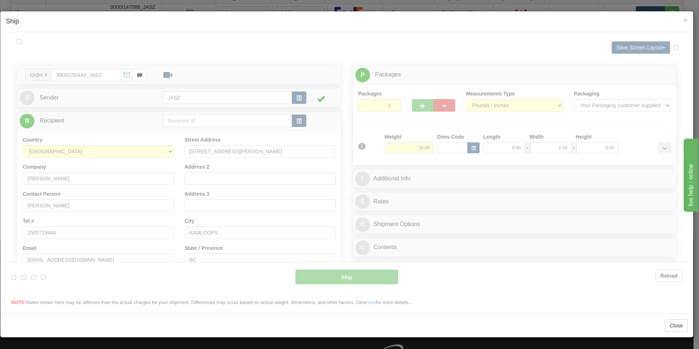
scroll to position [0, 0]
type input "13:30"
type input "16:00"
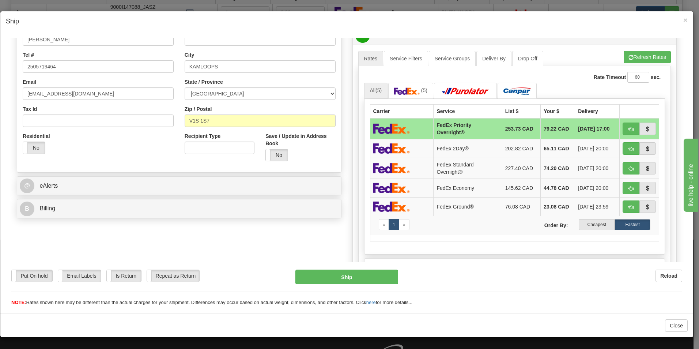
scroll to position [219, 0]
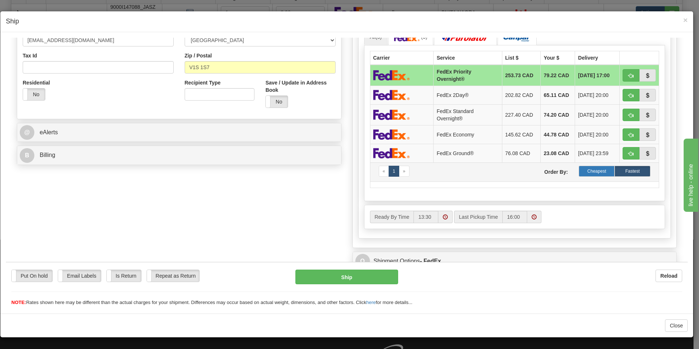
click at [591, 168] on label "Cheapest" at bounding box center [597, 170] width 36 height 11
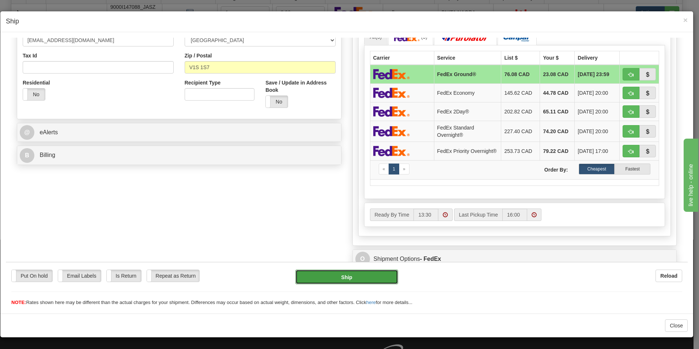
click at [352, 273] on button "Ship" at bounding box center [346, 276] width 103 height 15
type input "92"
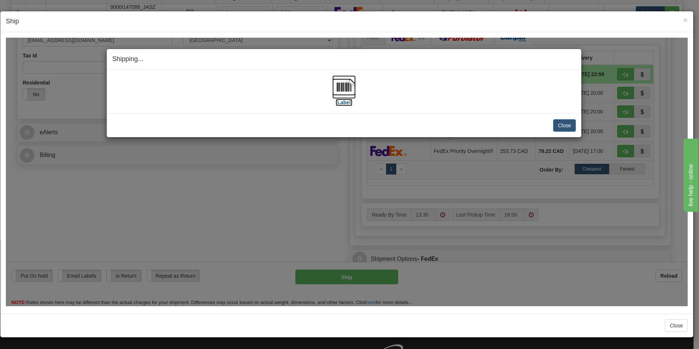
click at [338, 99] on label "[Label]" at bounding box center [344, 101] width 17 height 7
click at [571, 123] on button "Close" at bounding box center [564, 125] width 23 height 12
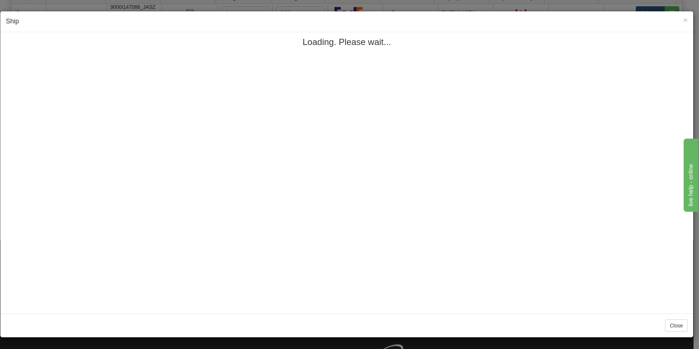
scroll to position [0, 0]
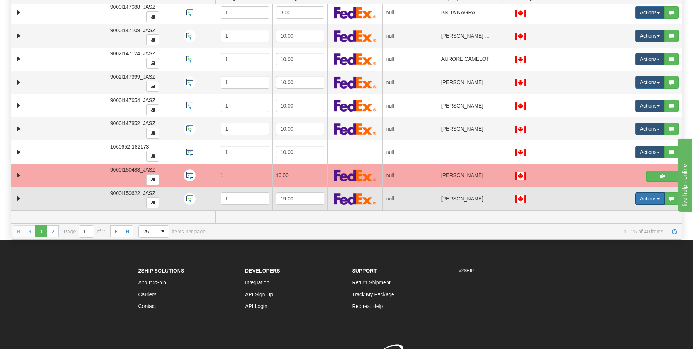
click at [636, 200] on button "Actions" at bounding box center [650, 198] width 29 height 12
click at [621, 209] on span "Open" at bounding box center [618, 212] width 18 height 6
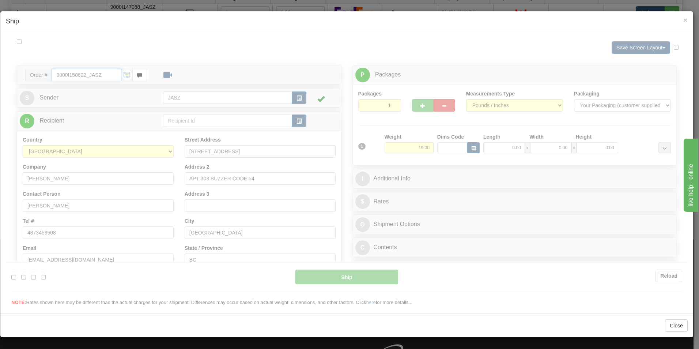
type input "13:31"
type input "16:00"
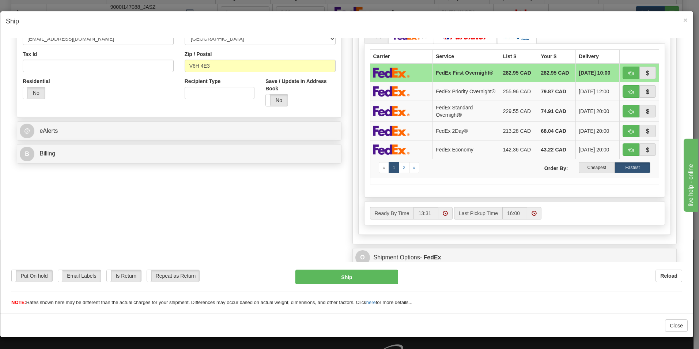
scroll to position [292, 0]
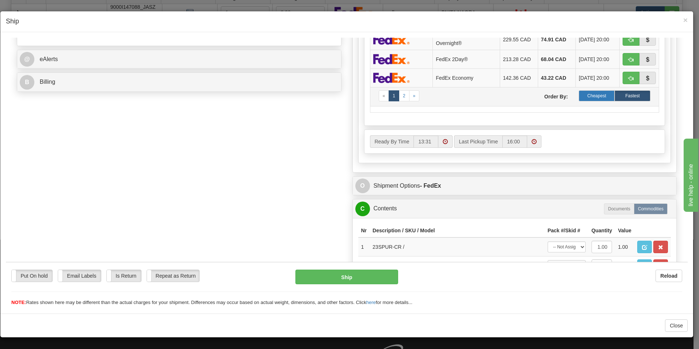
click at [581, 99] on label "Cheapest" at bounding box center [597, 95] width 36 height 11
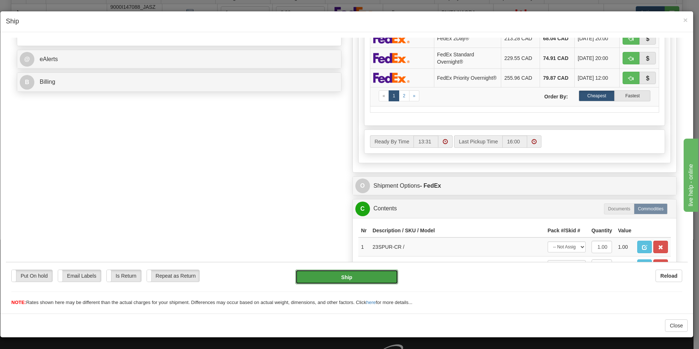
click at [374, 275] on button "Ship" at bounding box center [346, 276] width 103 height 15
type input "92"
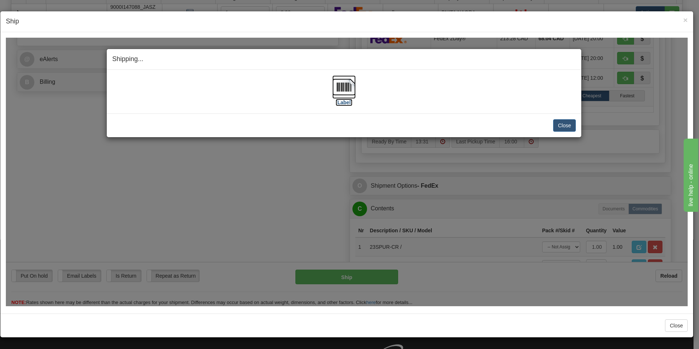
click at [352, 90] on img at bounding box center [343, 86] width 23 height 23
click at [567, 127] on button "Close" at bounding box center [564, 125] width 23 height 12
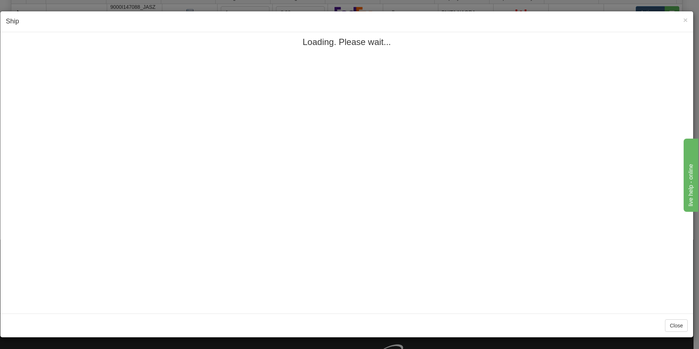
scroll to position [0, 0]
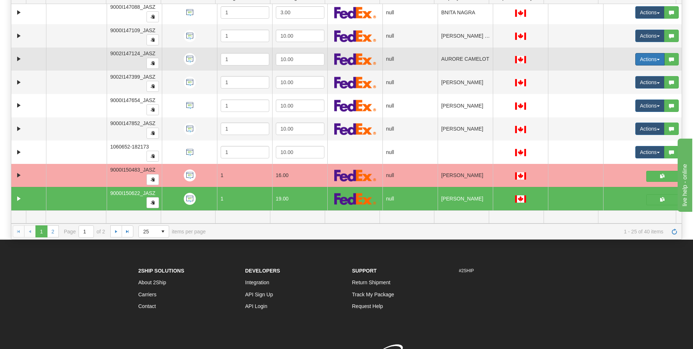
click at [639, 57] on button "Actions" at bounding box center [650, 59] width 29 height 12
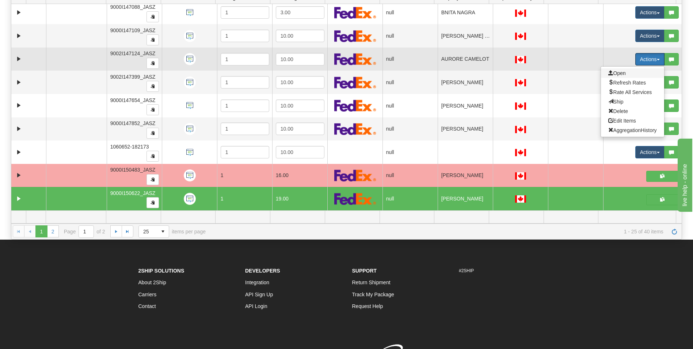
click at [620, 72] on span "Open" at bounding box center [618, 73] width 18 height 6
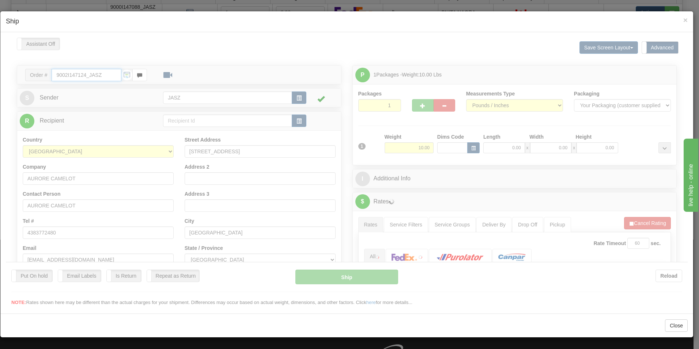
type input "13:31"
type input "16:00"
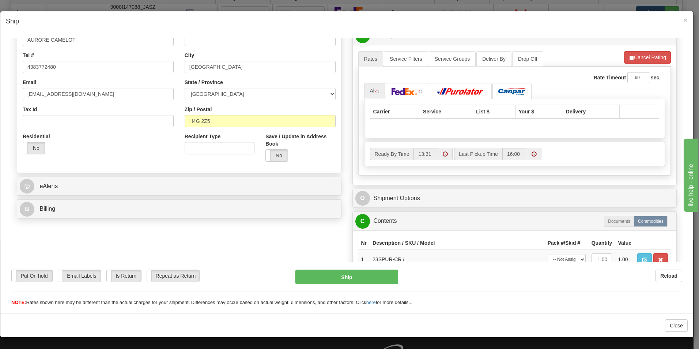
scroll to position [183, 0]
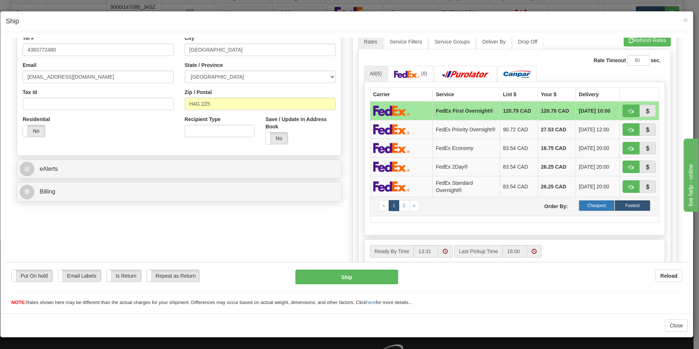
click at [597, 209] on label "Cheapest" at bounding box center [597, 205] width 36 height 11
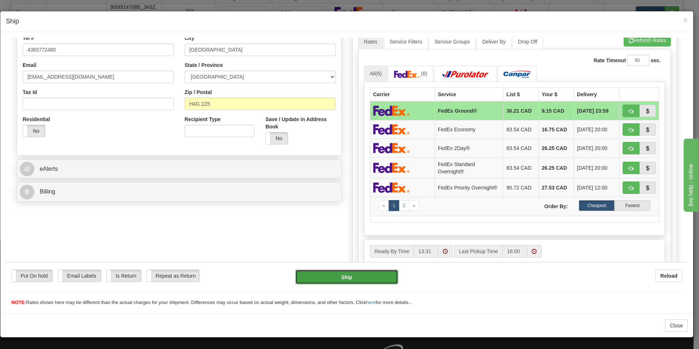
click at [367, 278] on button "Ship" at bounding box center [346, 276] width 103 height 15
type input "92"
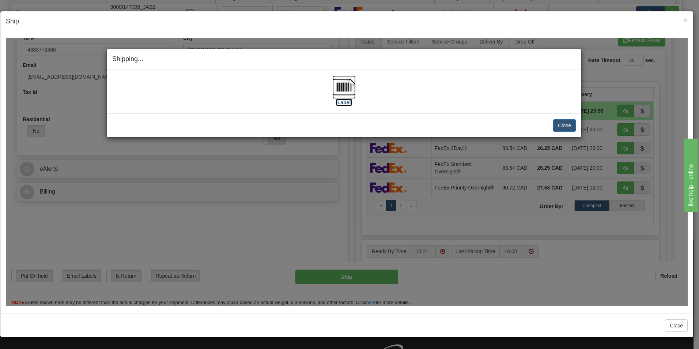
click at [348, 83] on img at bounding box center [343, 86] width 23 height 23
click at [552, 120] on div "Close Cancel" at bounding box center [344, 125] width 464 height 12
click at [557, 123] on button "Close" at bounding box center [564, 125] width 23 height 12
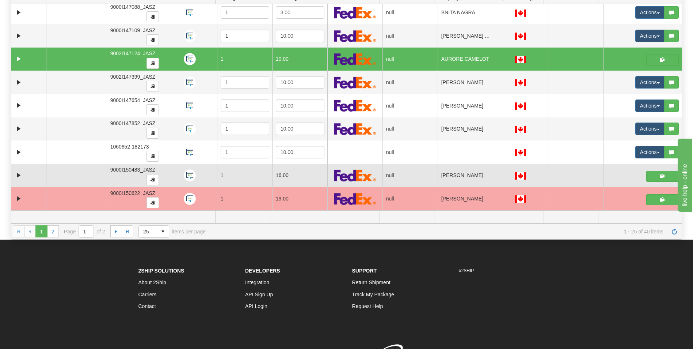
scroll to position [152, 0]
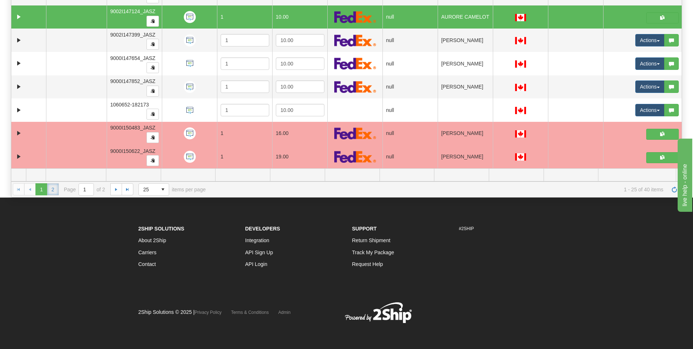
click at [56, 191] on link "2" at bounding box center [53, 189] width 12 height 12
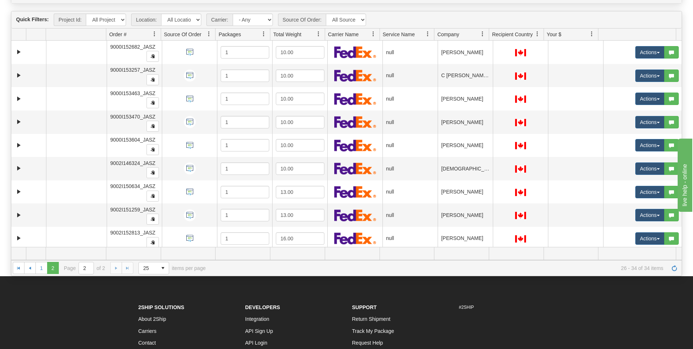
scroll to position [3, 0]
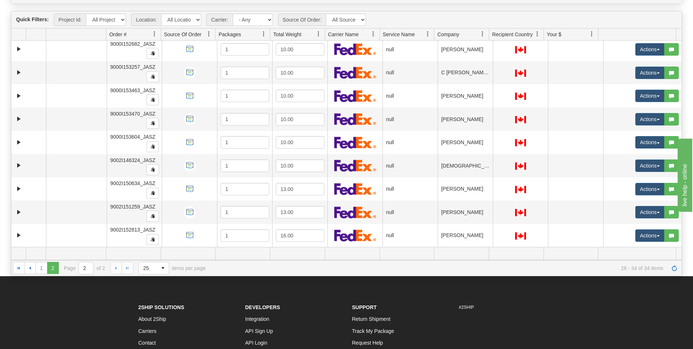
click at [48, 276] on div "Quick Filters: Project Id: All Projects Location: All Locations JASZ Carrier: -…" at bounding box center [347, 143] width 672 height 265
click at [42, 269] on link "1" at bounding box center [41, 268] width 12 height 12
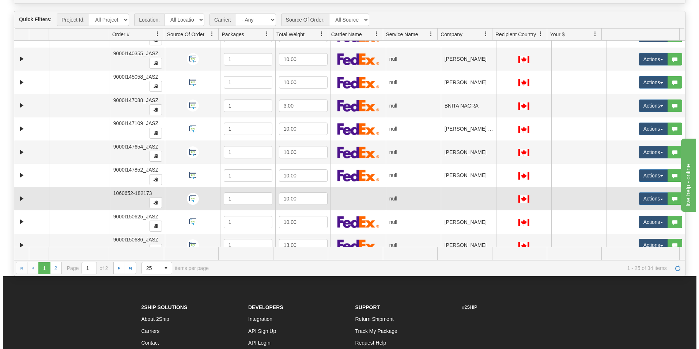
scroll to position [332, 0]
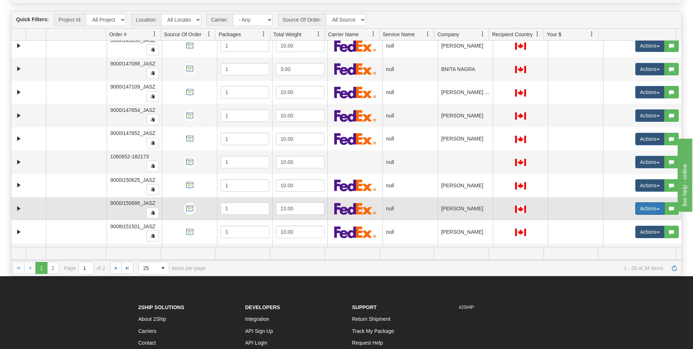
click at [646, 207] on button "Actions" at bounding box center [650, 208] width 29 height 12
click at [609, 220] on span "Open" at bounding box center [618, 222] width 18 height 6
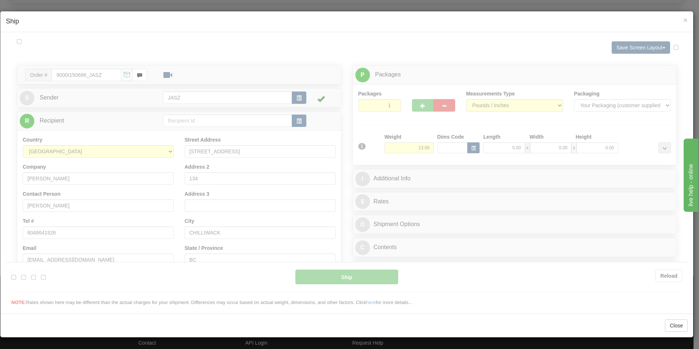
scroll to position [0, 0]
type input "13:32"
type input "16:00"
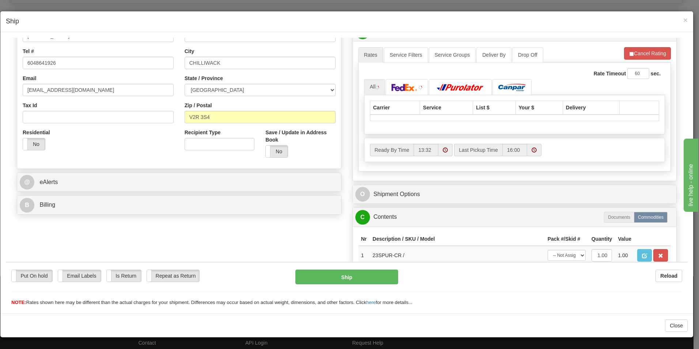
scroll to position [183, 0]
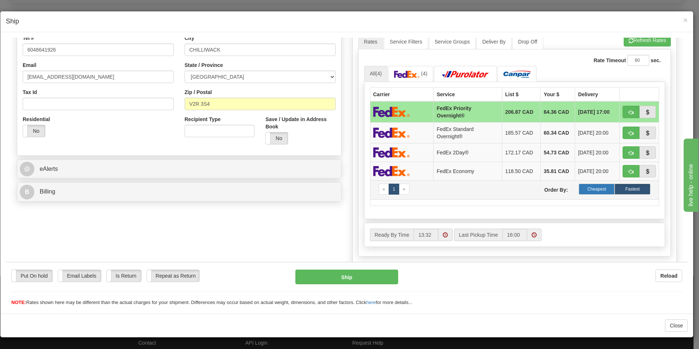
click at [597, 183] on label "Cheapest" at bounding box center [597, 188] width 36 height 11
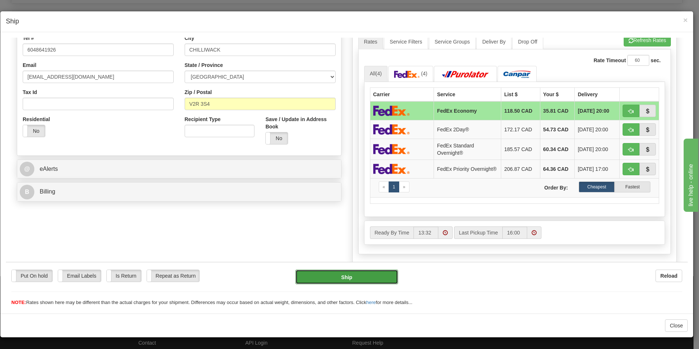
click at [324, 275] on button "Ship" at bounding box center [346, 276] width 103 height 15
type input "20"
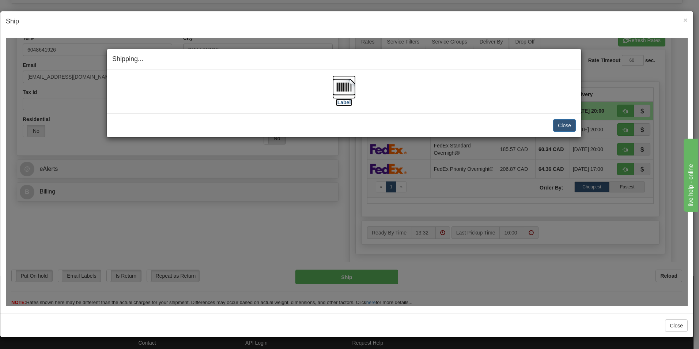
click at [349, 90] on img at bounding box center [343, 86] width 23 height 23
